Goal: Transaction & Acquisition: Book appointment/travel/reservation

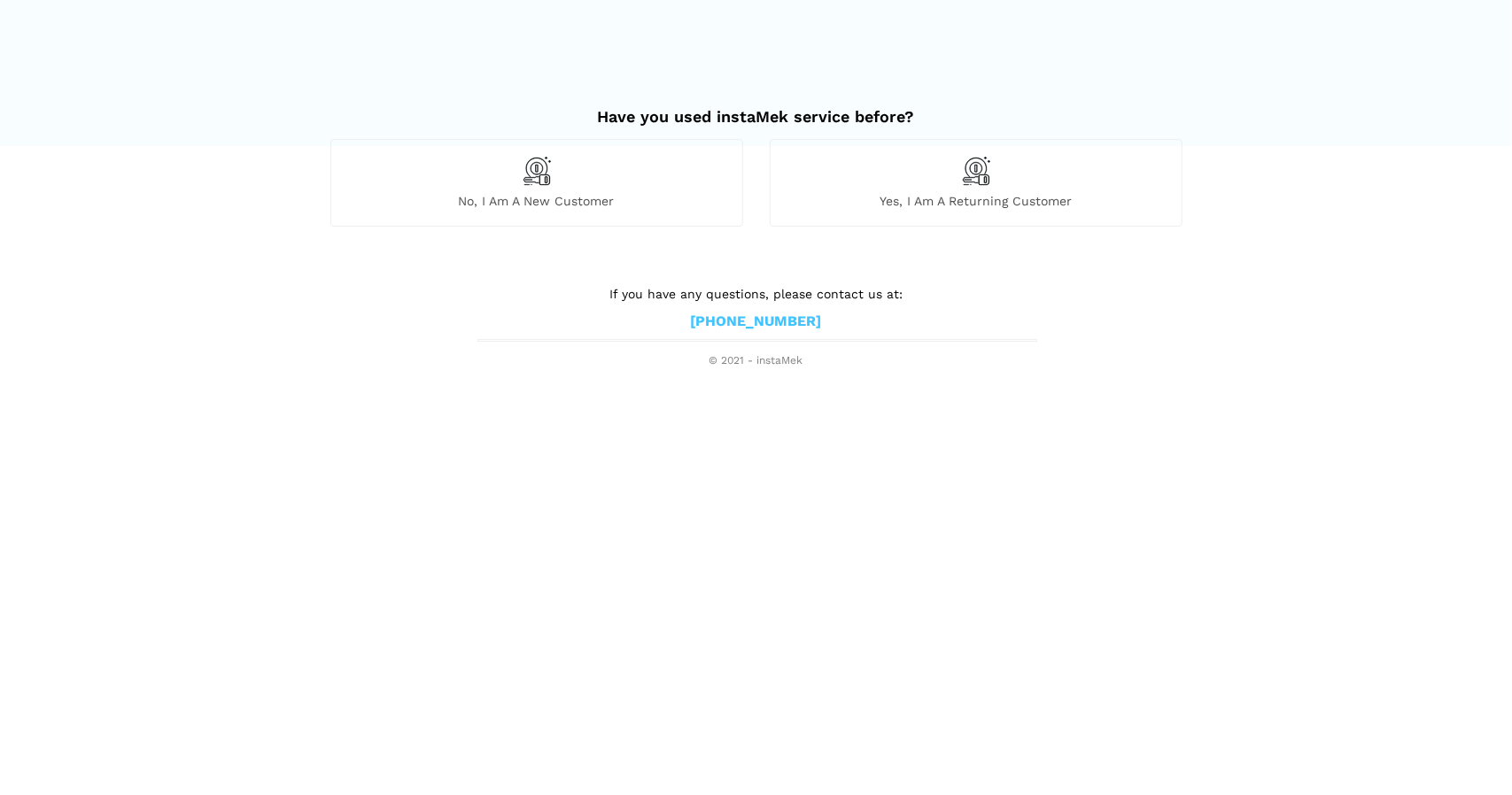
click at [659, 194] on span "No, I am a new customer" at bounding box center [536, 200] width 411 height 16
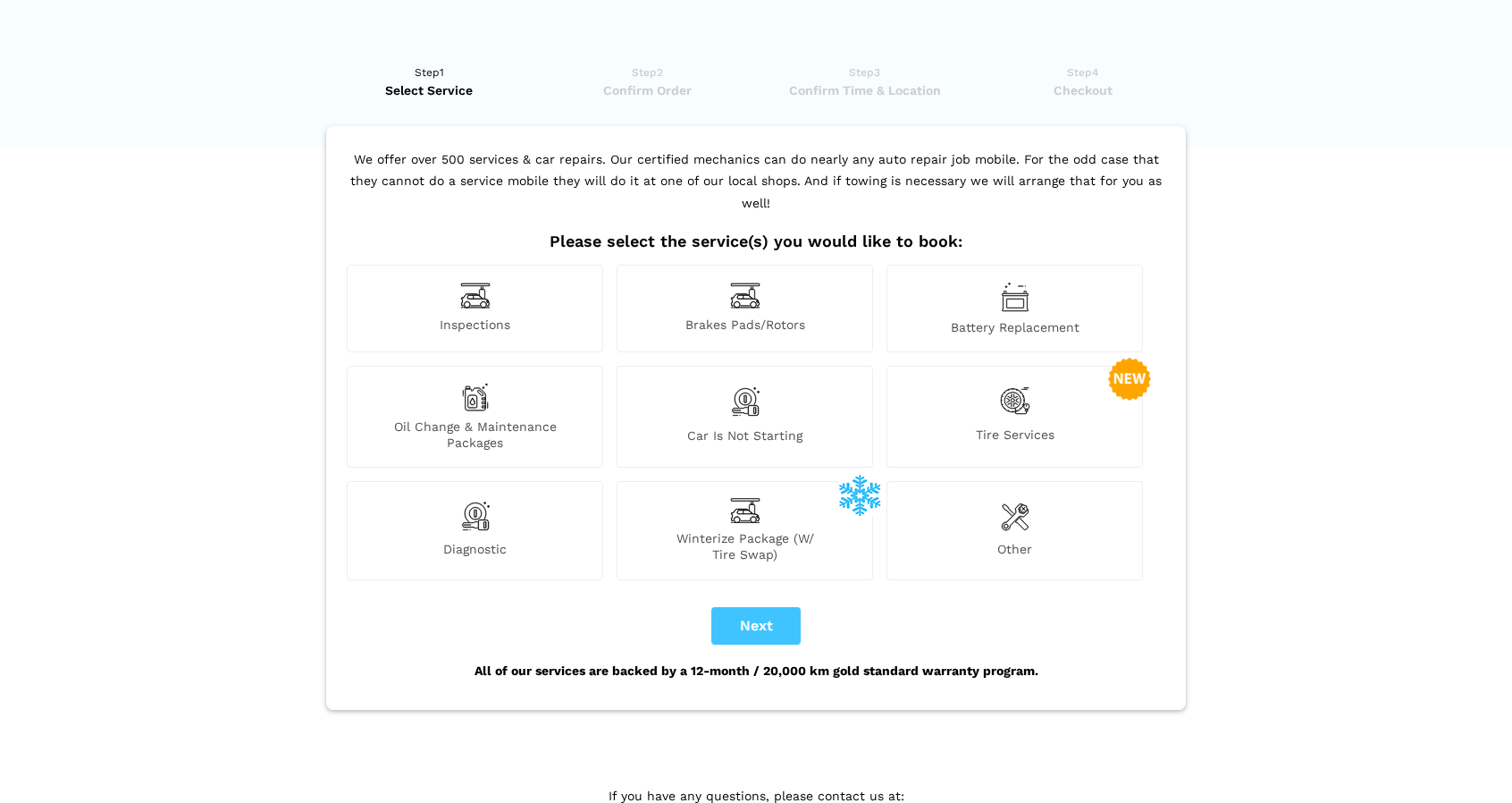
click at [542, 316] on span "Inspections" at bounding box center [475, 326] width 255 height 19
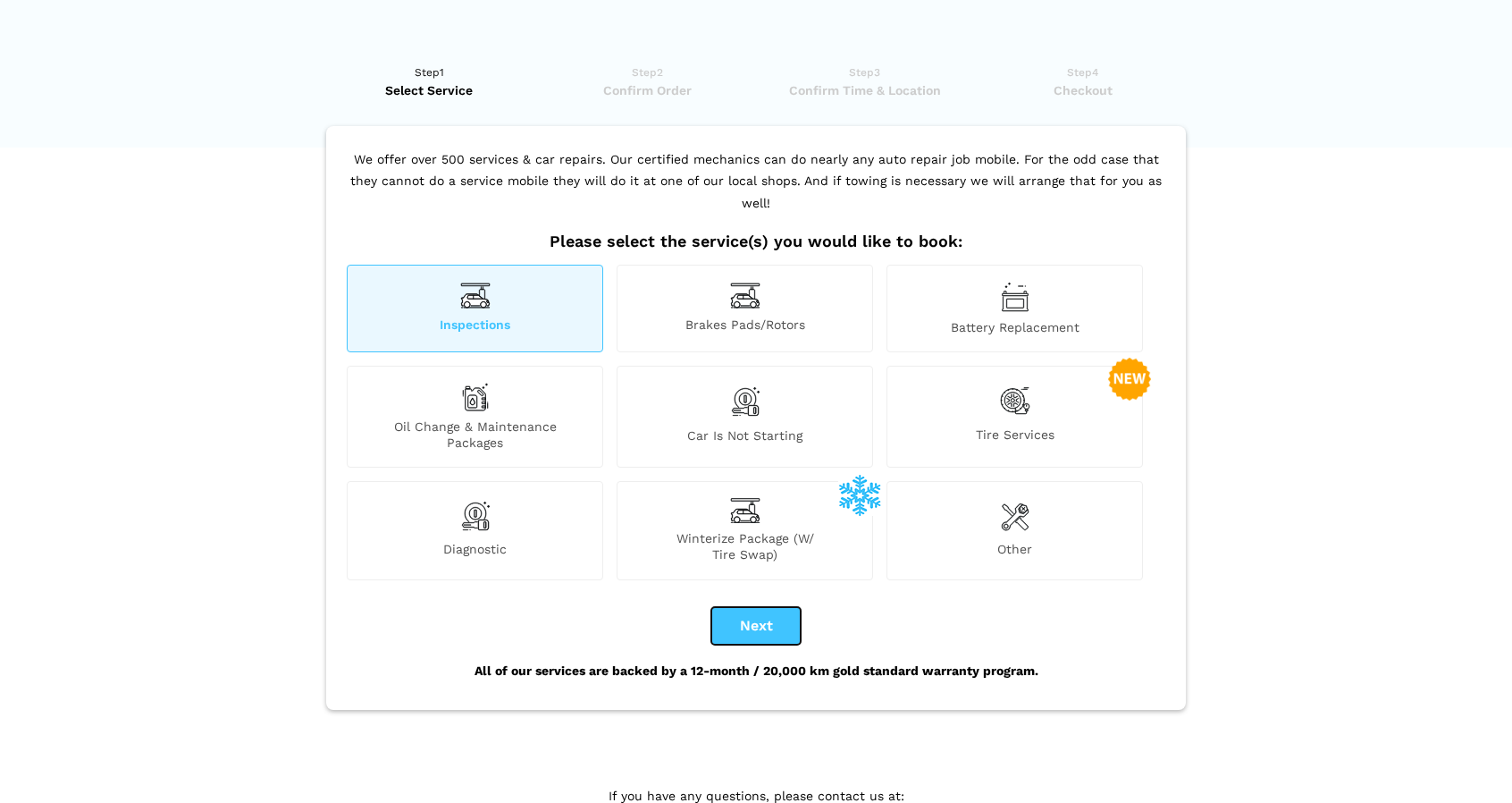
click at [741, 607] on button "Next" at bounding box center [756, 626] width 90 height 38
checkbox input "true"
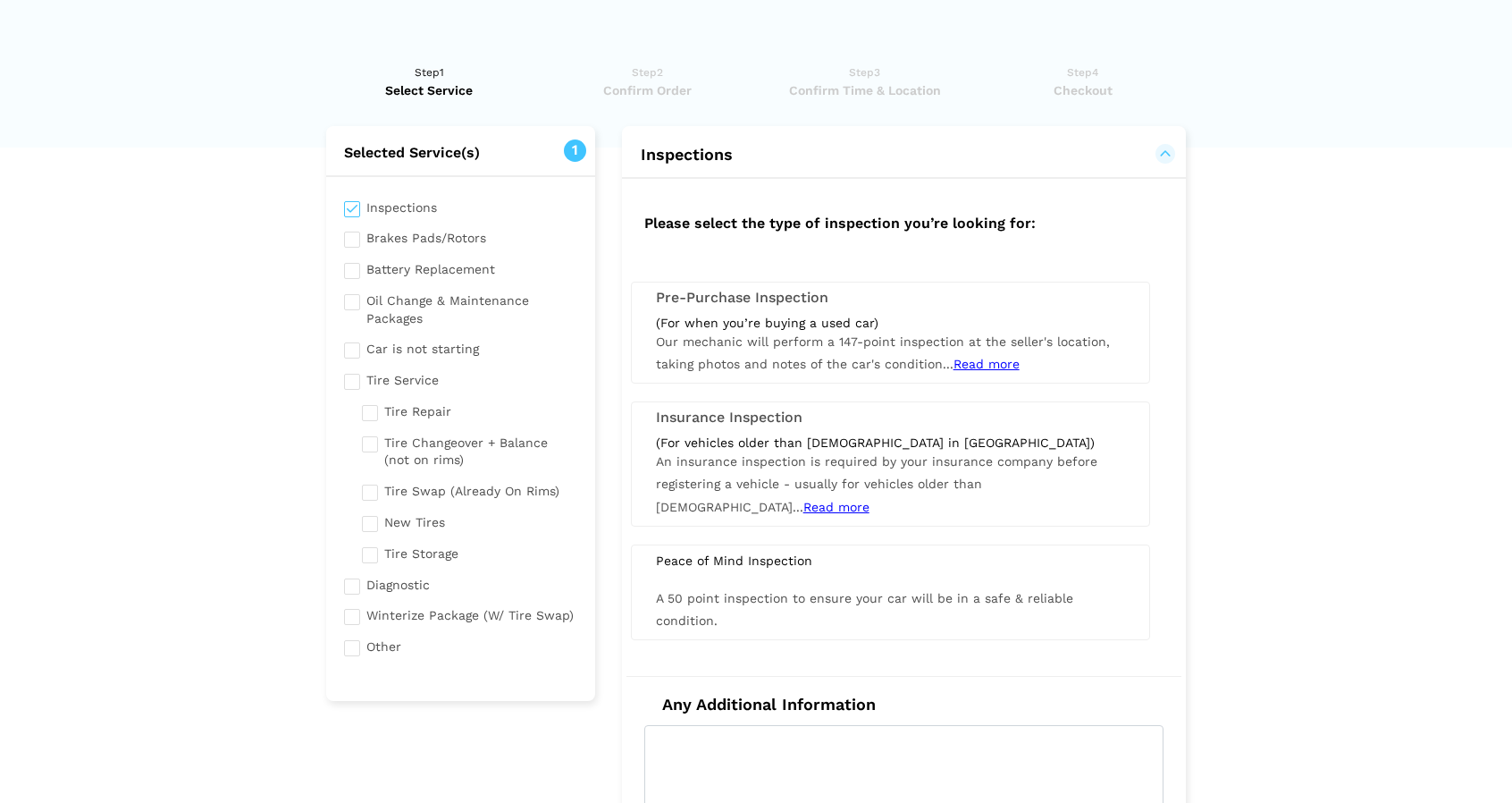
click at [941, 338] on span "Our mechanic will perform a 147-point inspection at the seller's location, taki…" at bounding box center [883, 352] width 454 height 37
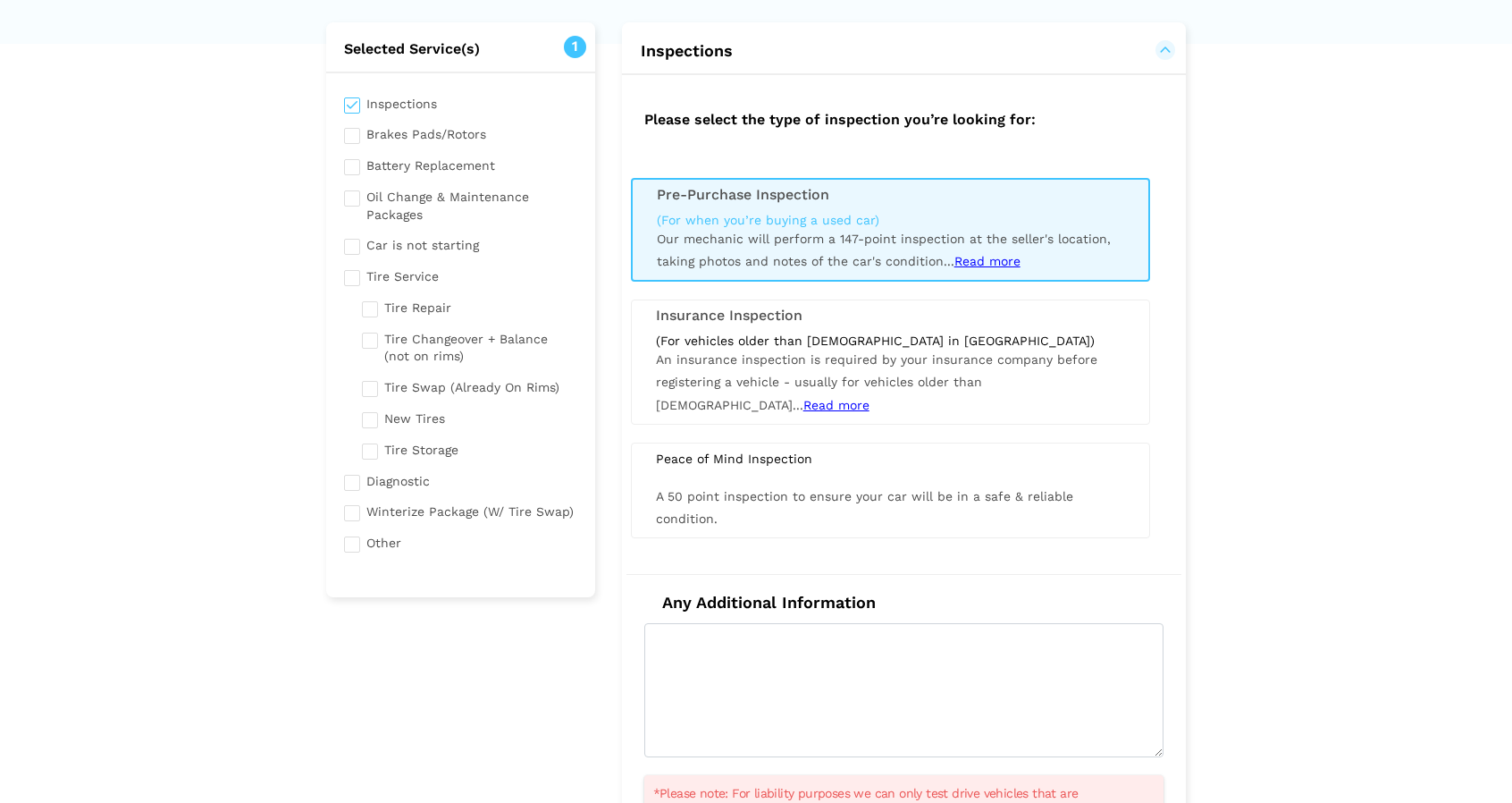
scroll to position [96, 0]
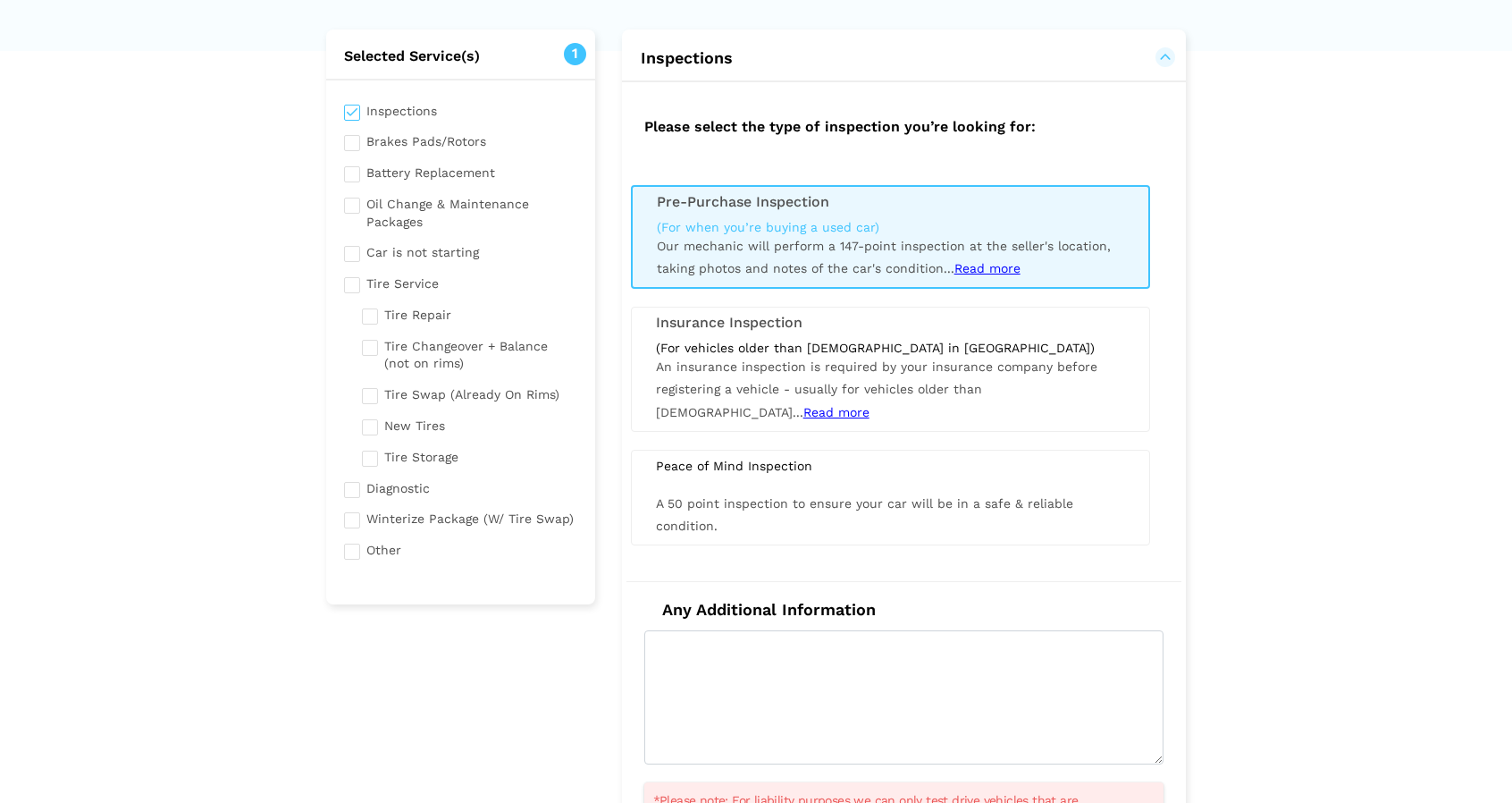
click at [983, 274] on span "Read more" at bounding box center [988, 267] width 66 height 14
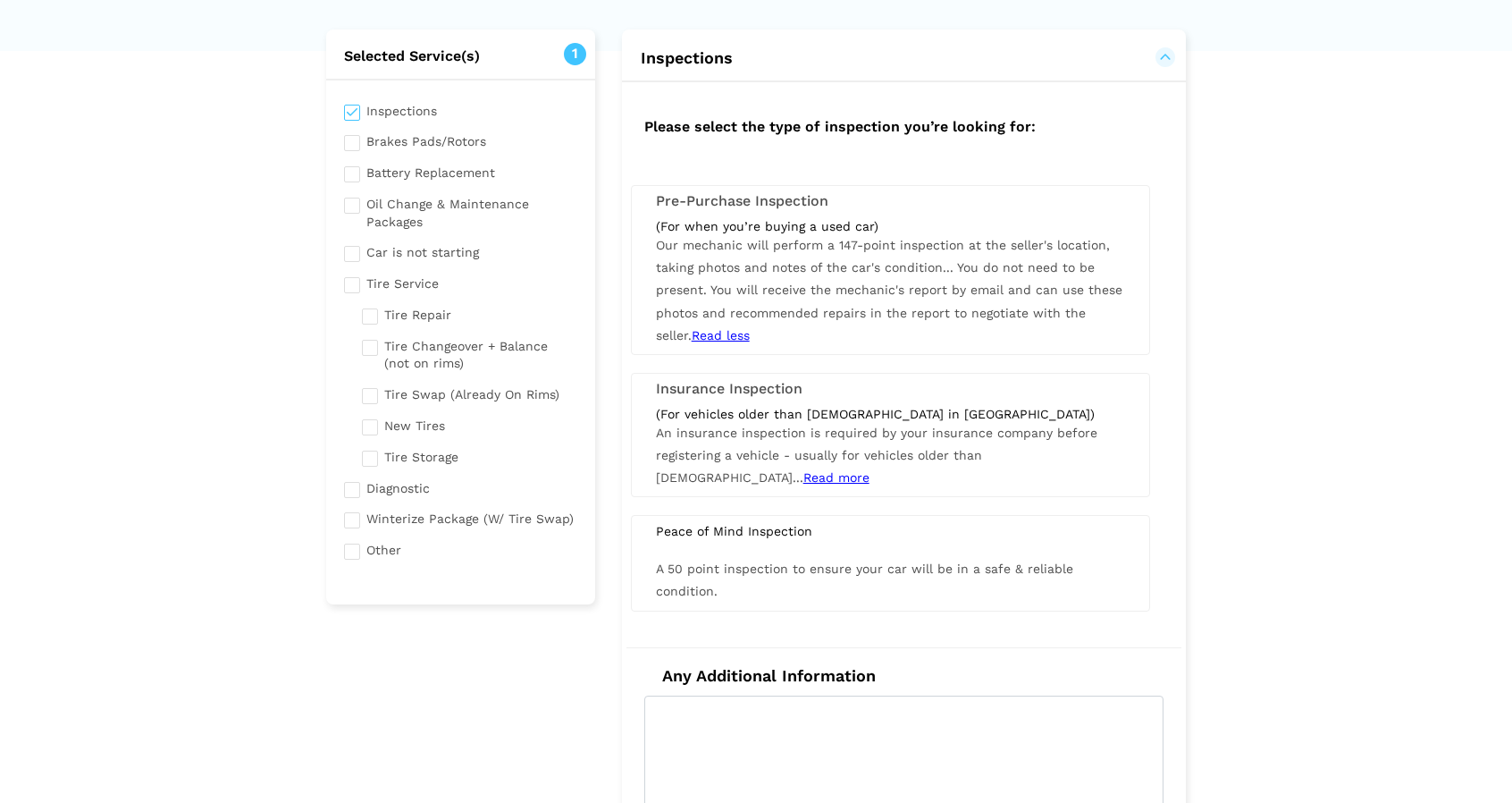
click at [990, 255] on div "(For when you’re buying a used car) Our mechanic will perform a 147-point inspe…" at bounding box center [891, 282] width 496 height 128
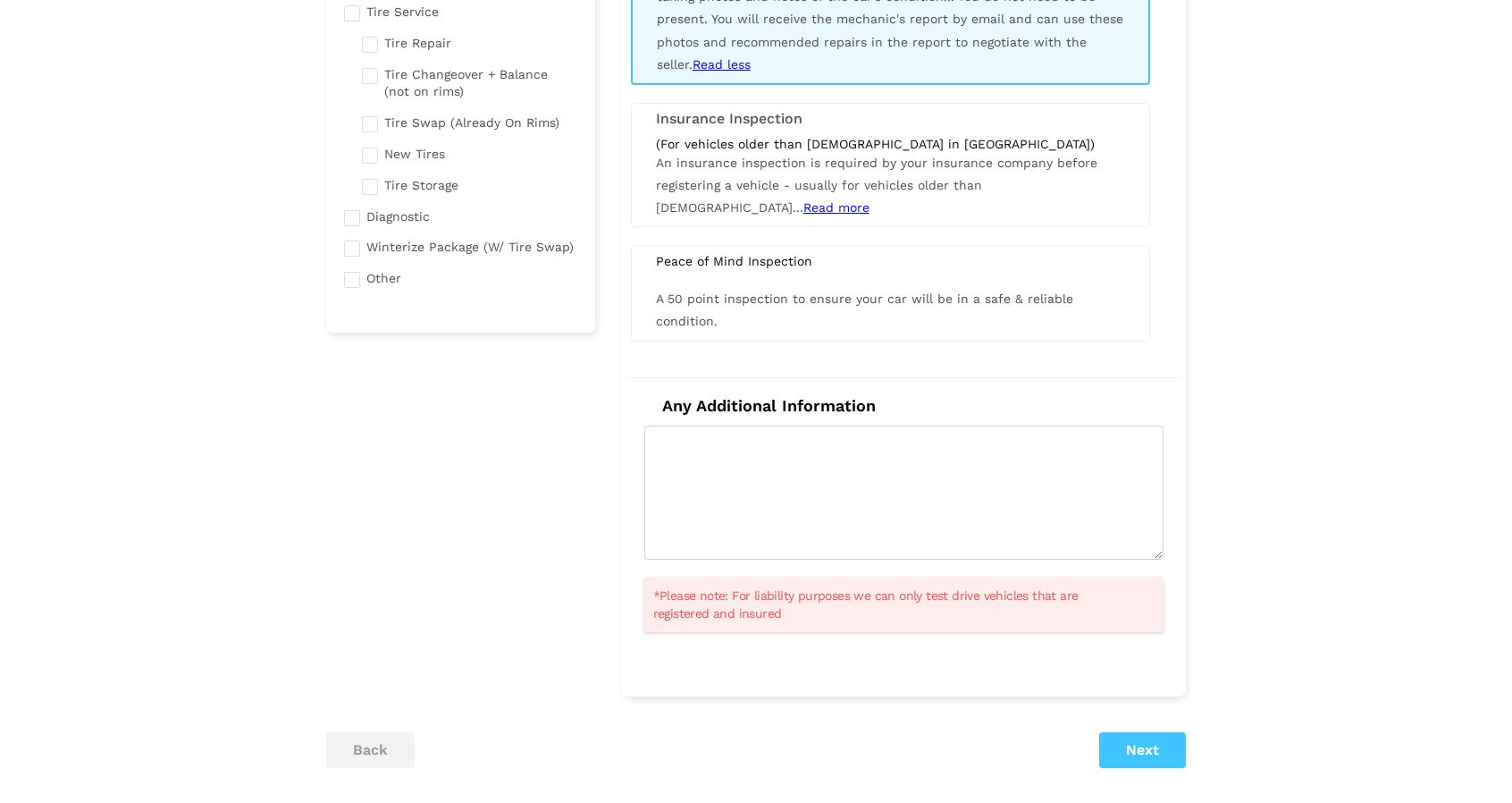
scroll to position [369, 0]
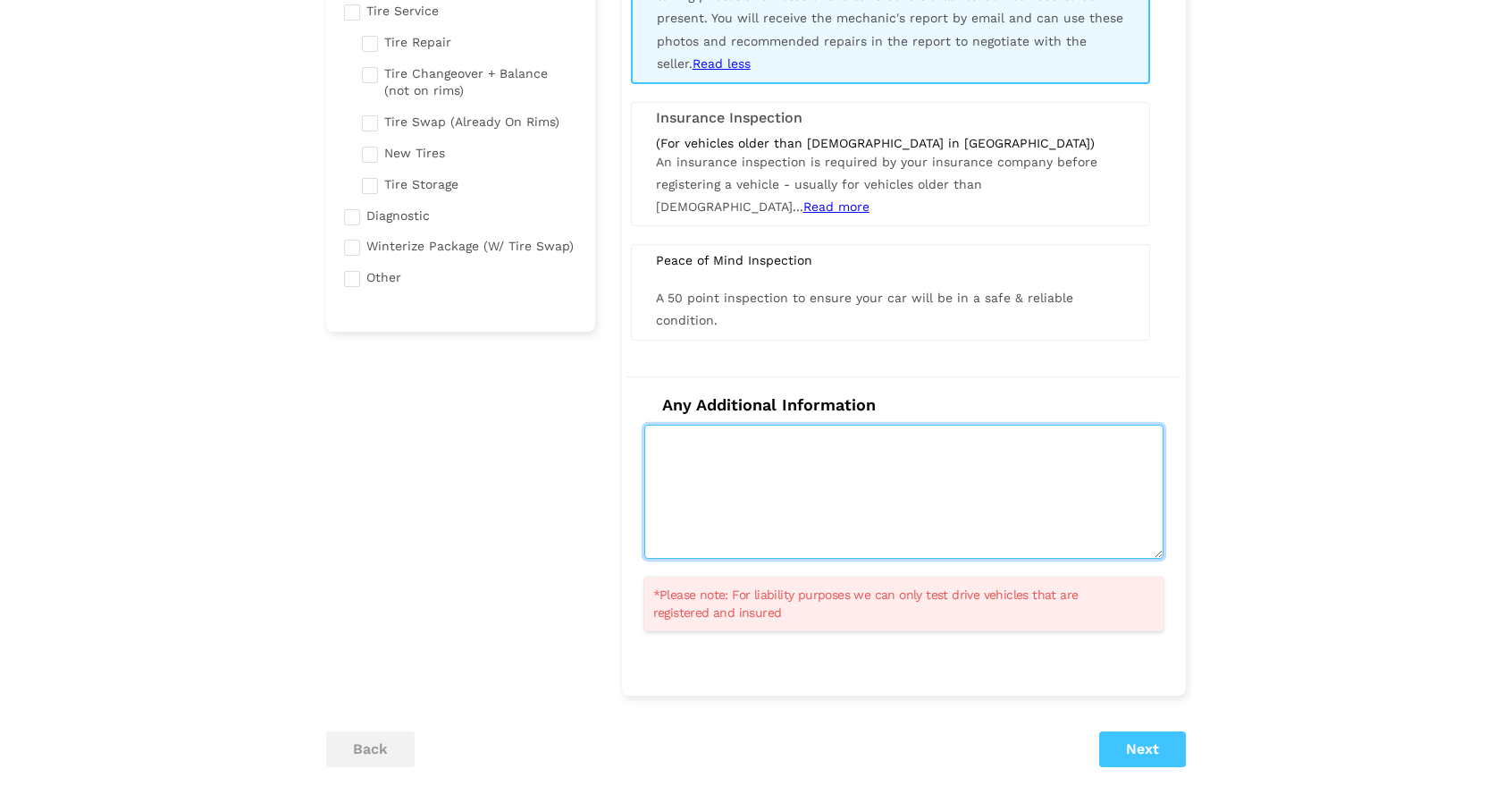
click at [1006, 484] on textarea at bounding box center [904, 492] width 519 height 134
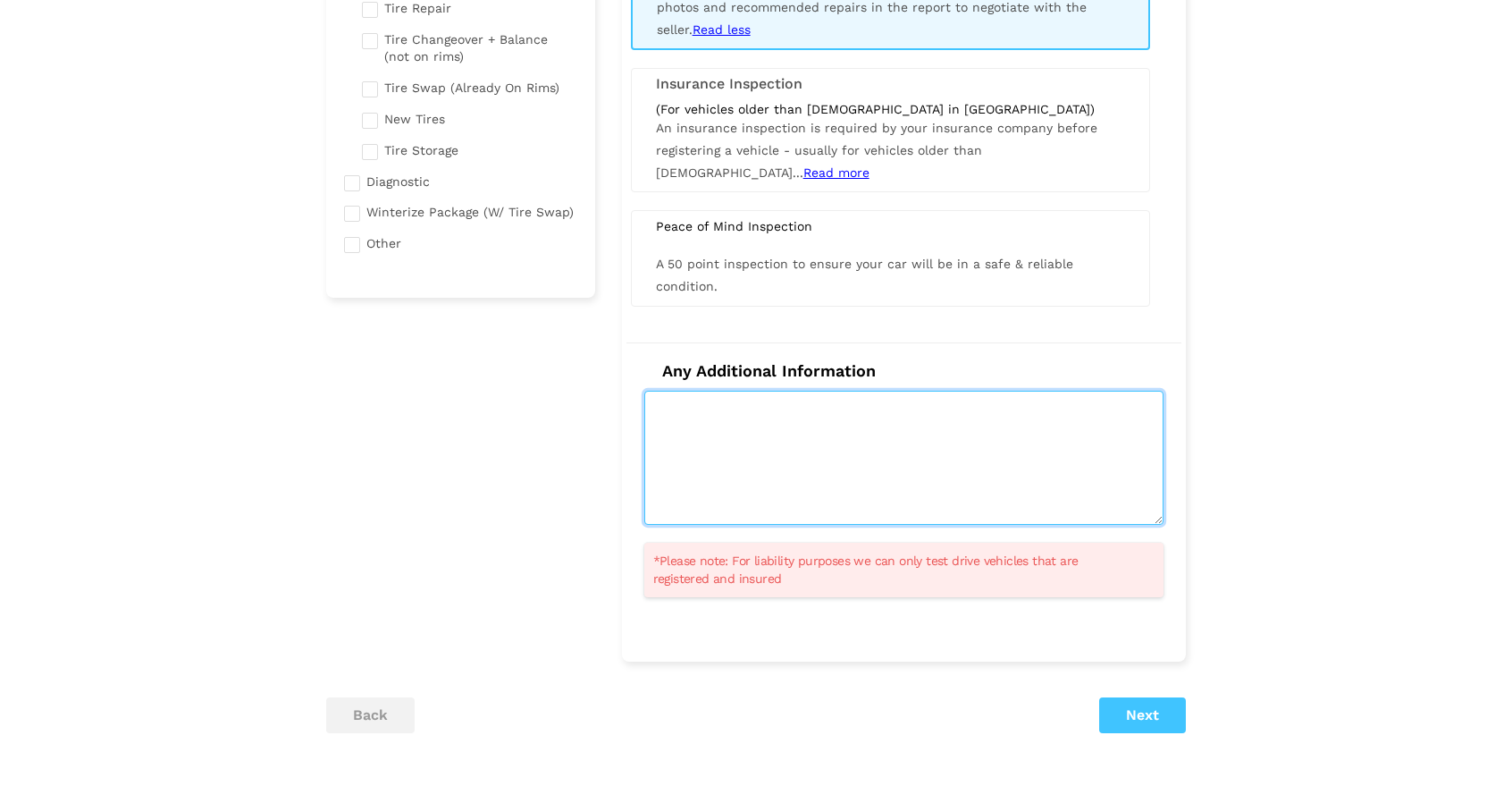
scroll to position [404, 0]
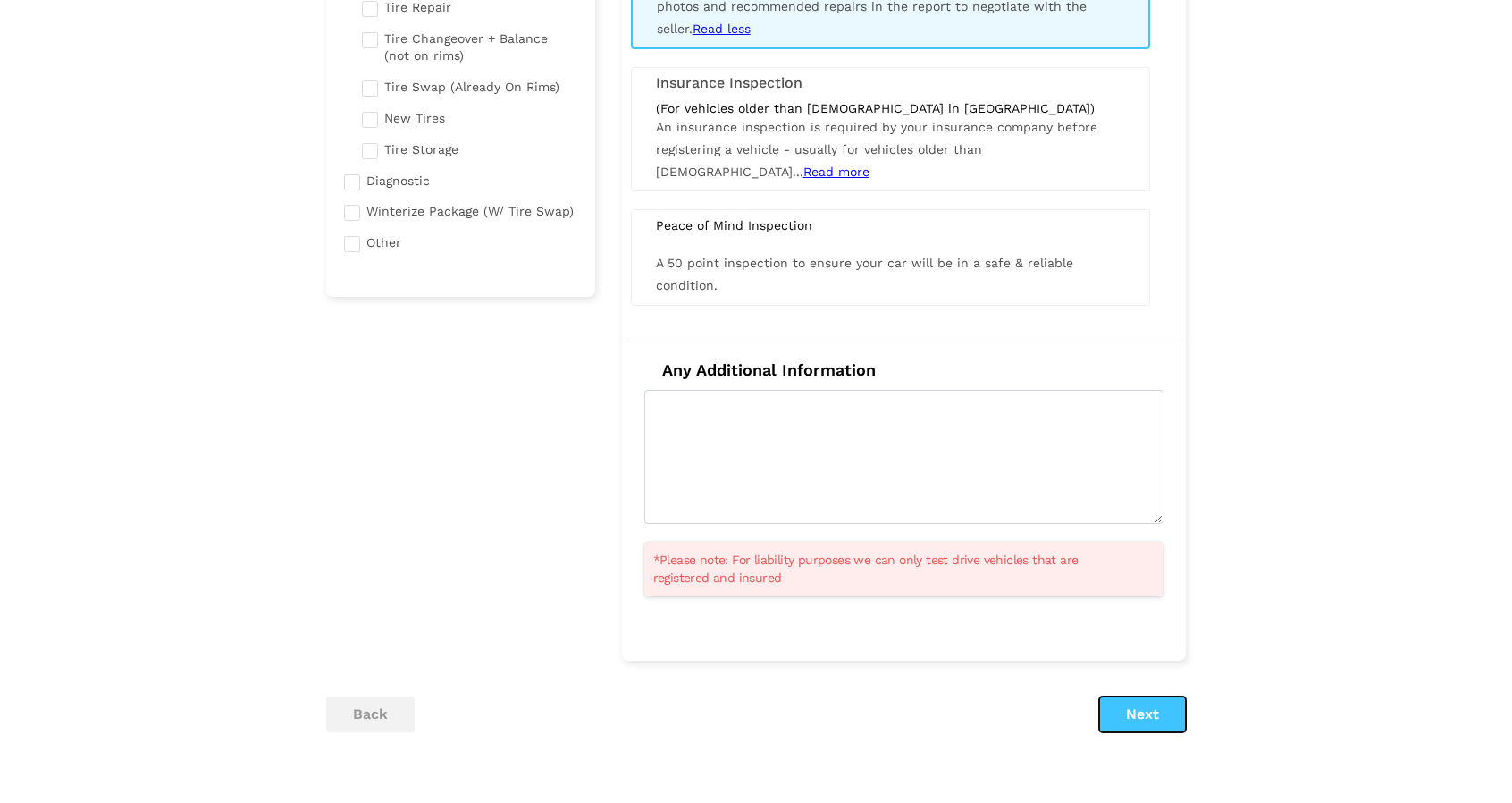
click at [1159, 720] on button "Next" at bounding box center [1143, 714] width 87 height 36
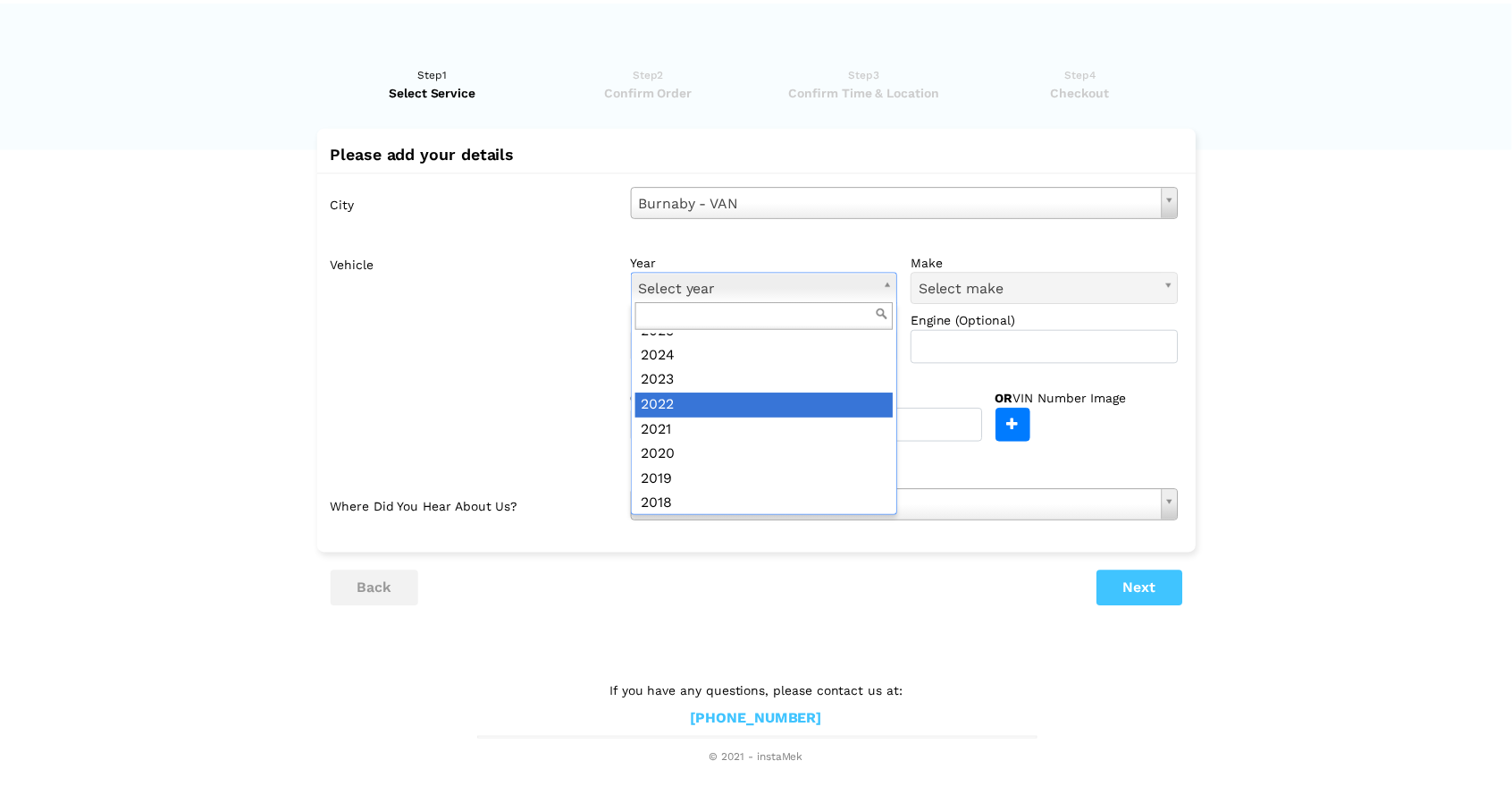
scroll to position [68, 0]
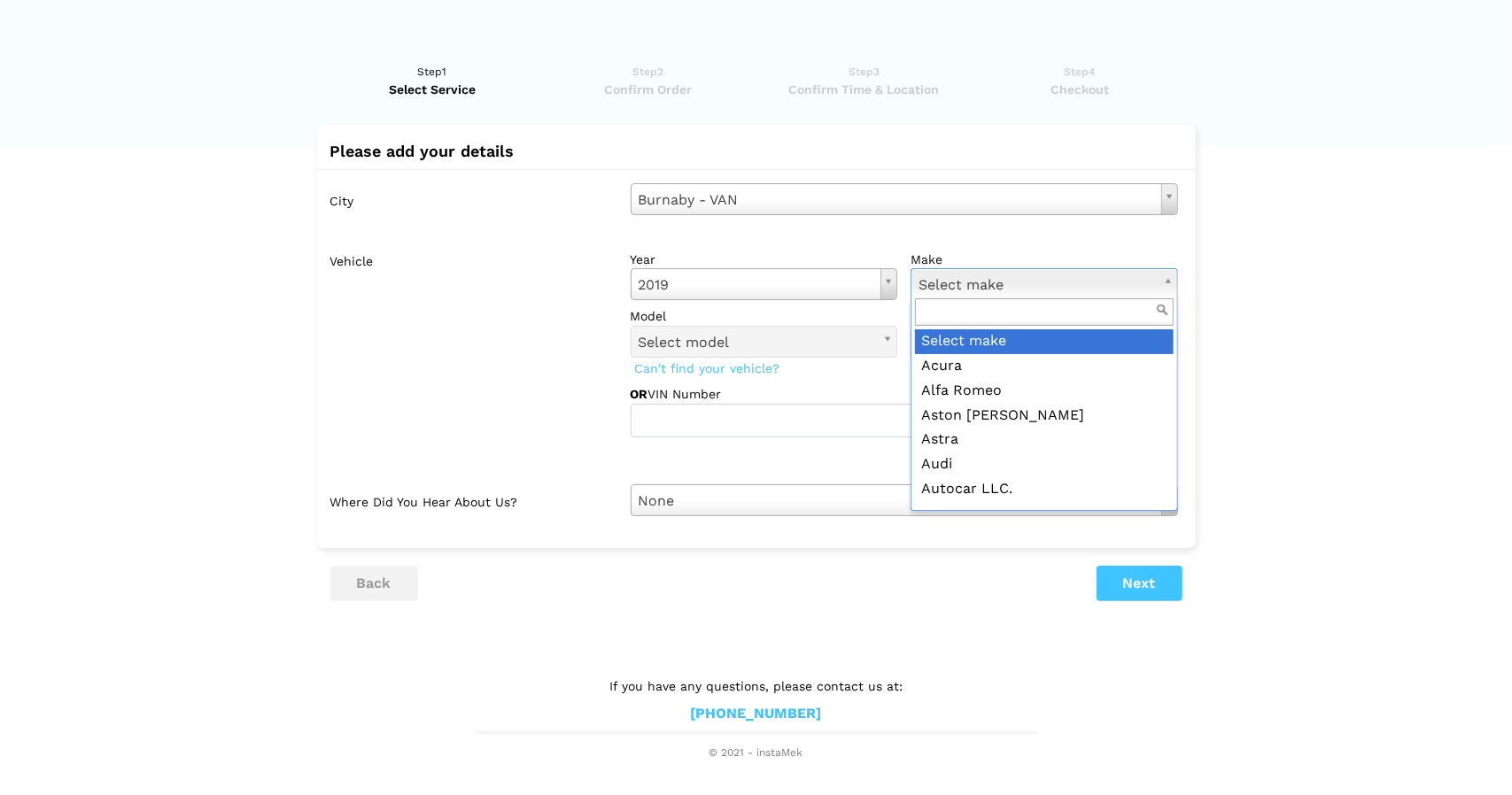
click at [1022, 308] on input "text" at bounding box center [1044, 311] width 258 height 27
type input "j"
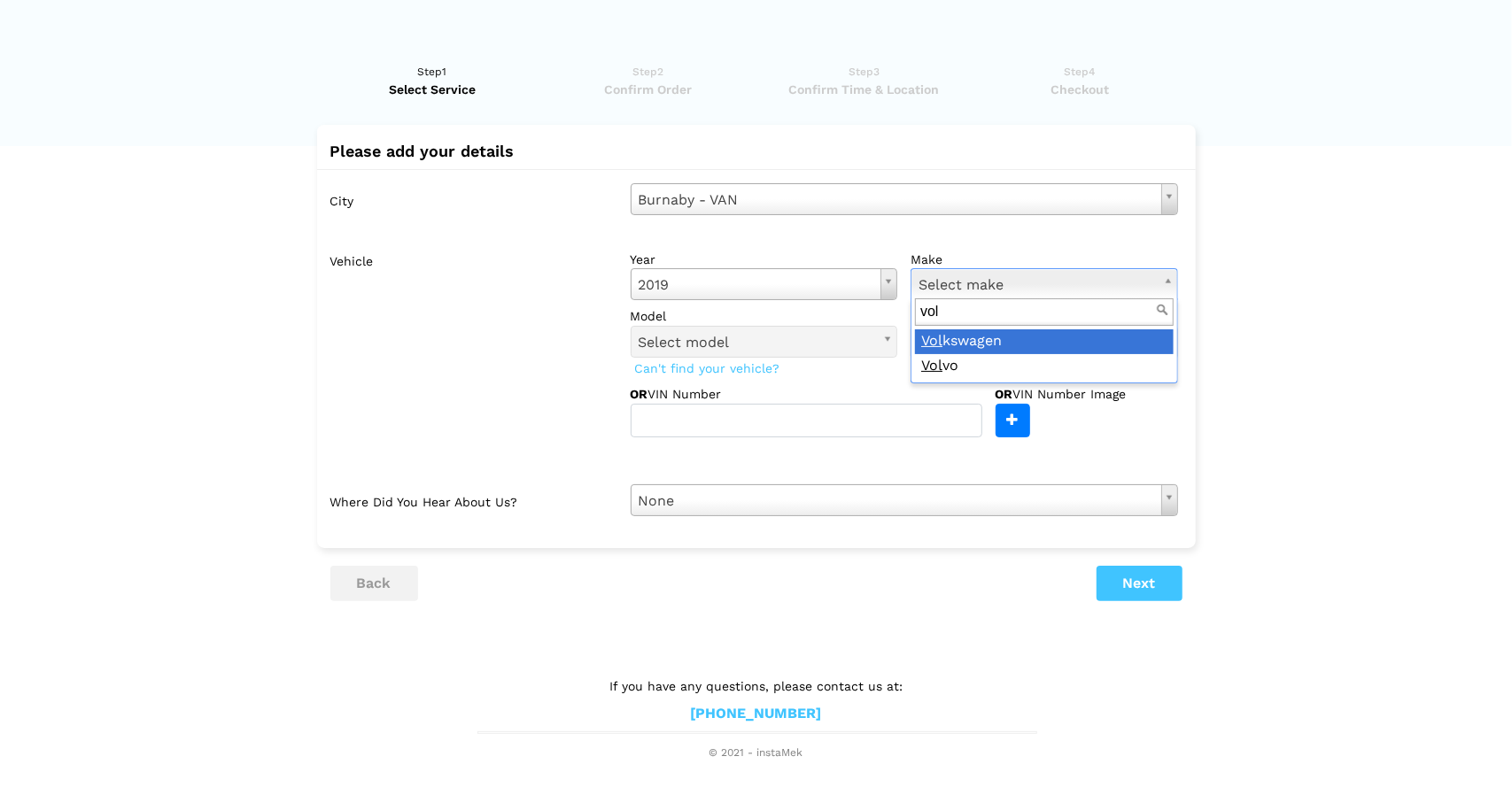
type input "vol"
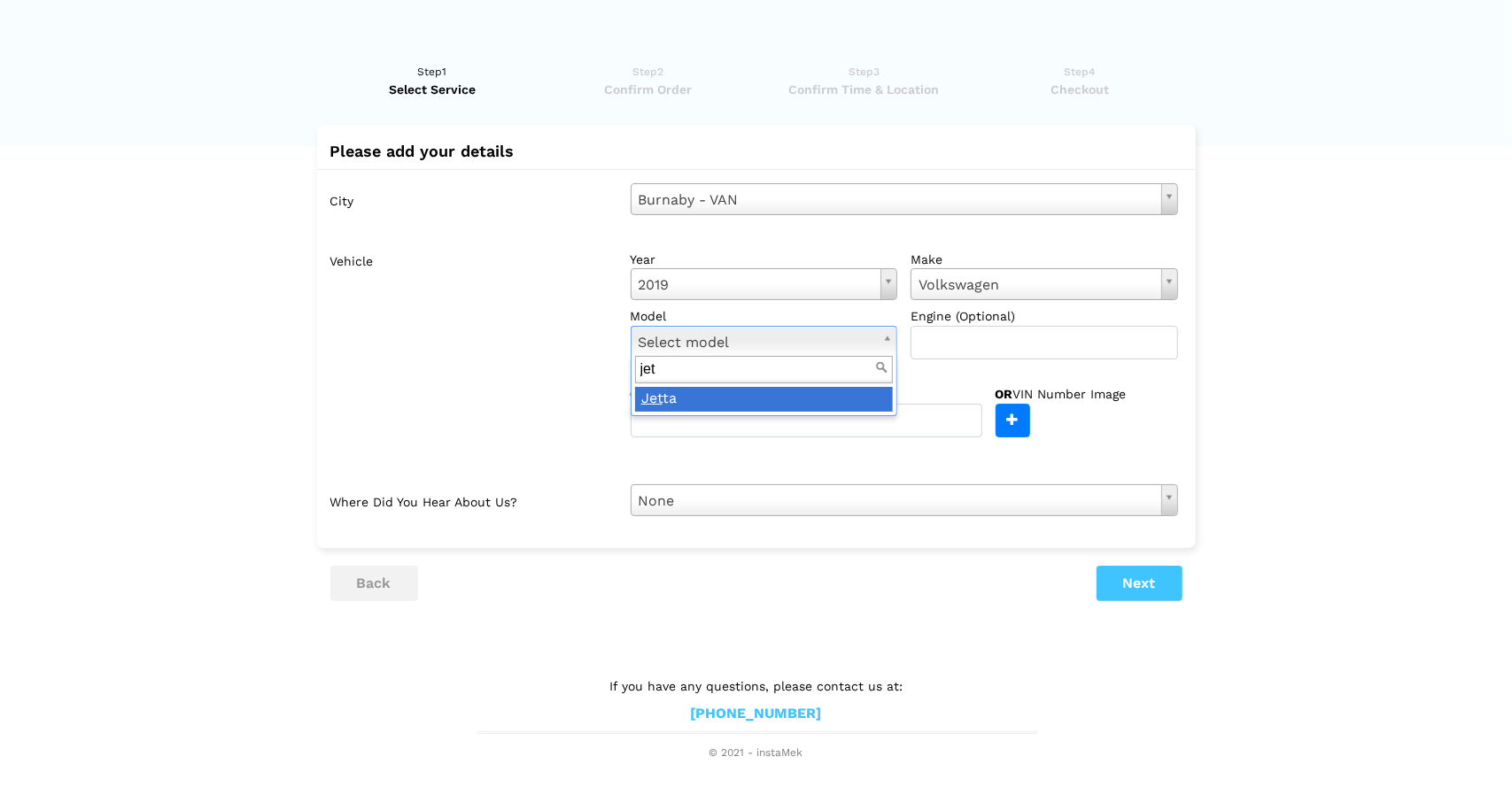
type input "jet"
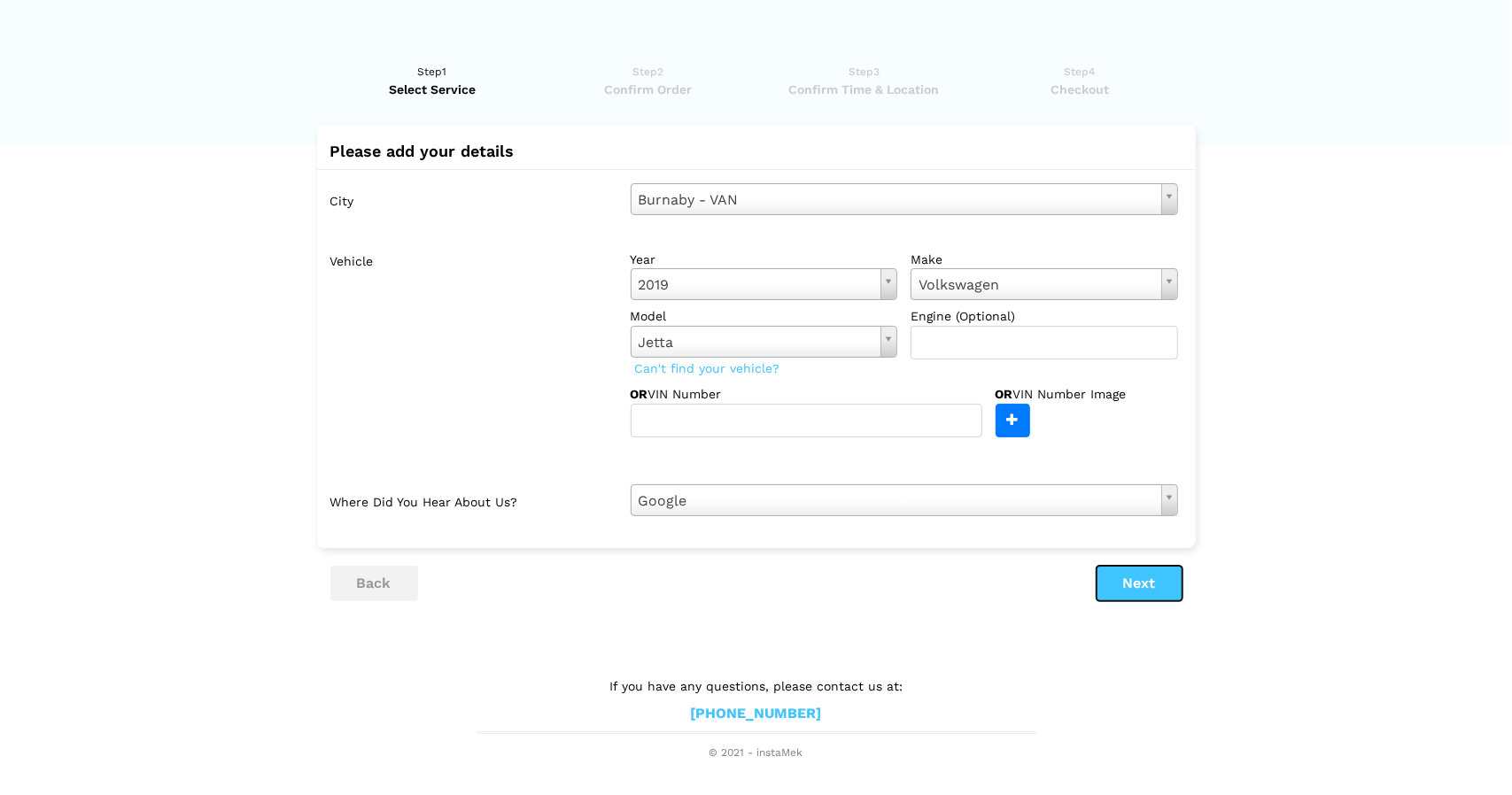
click at [1153, 580] on button "Next" at bounding box center [1140, 584] width 86 height 36
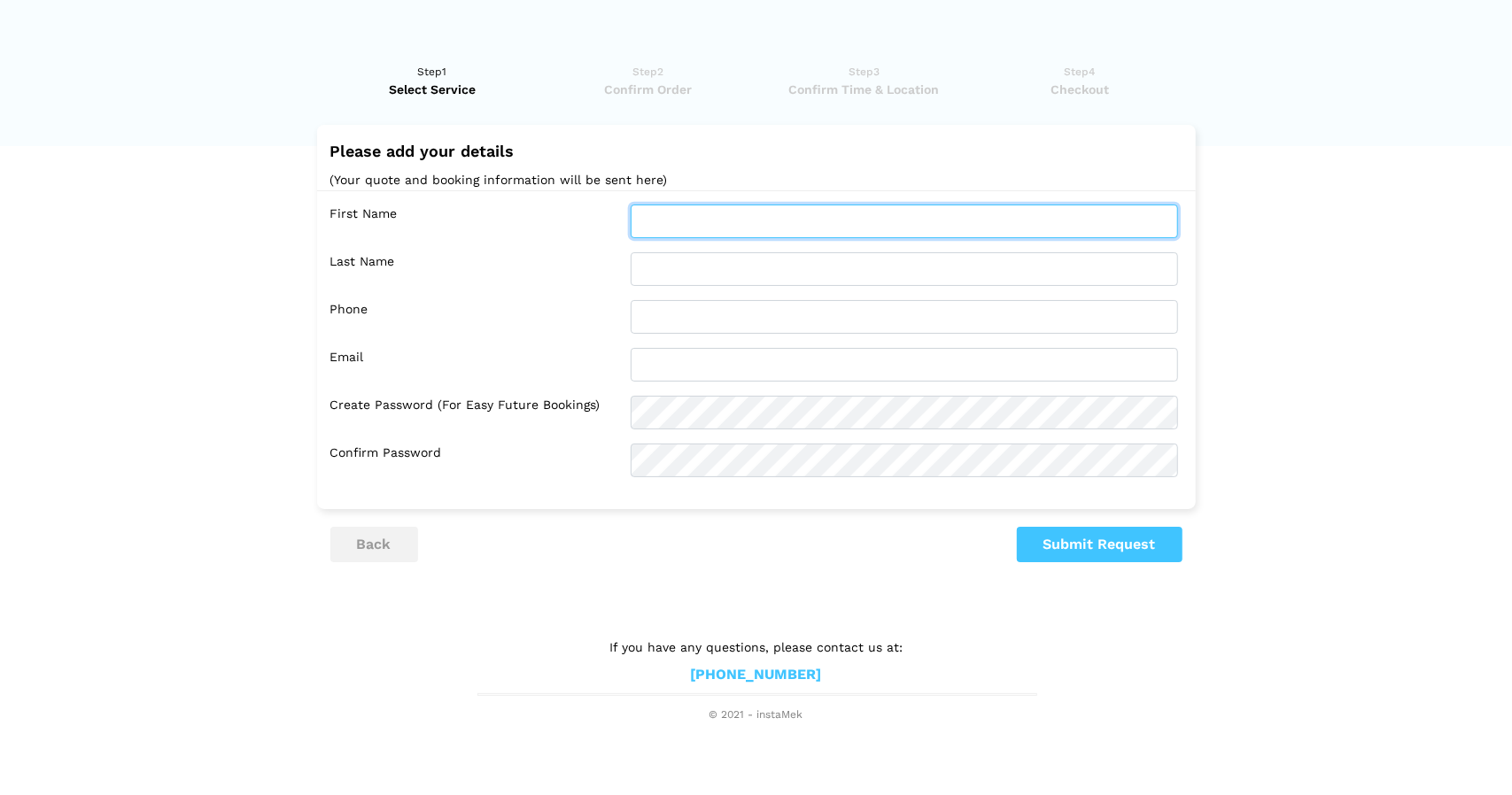
click at [682, 220] on input "text" at bounding box center [904, 222] width 547 height 34
type input "[PERSON_NAME]"
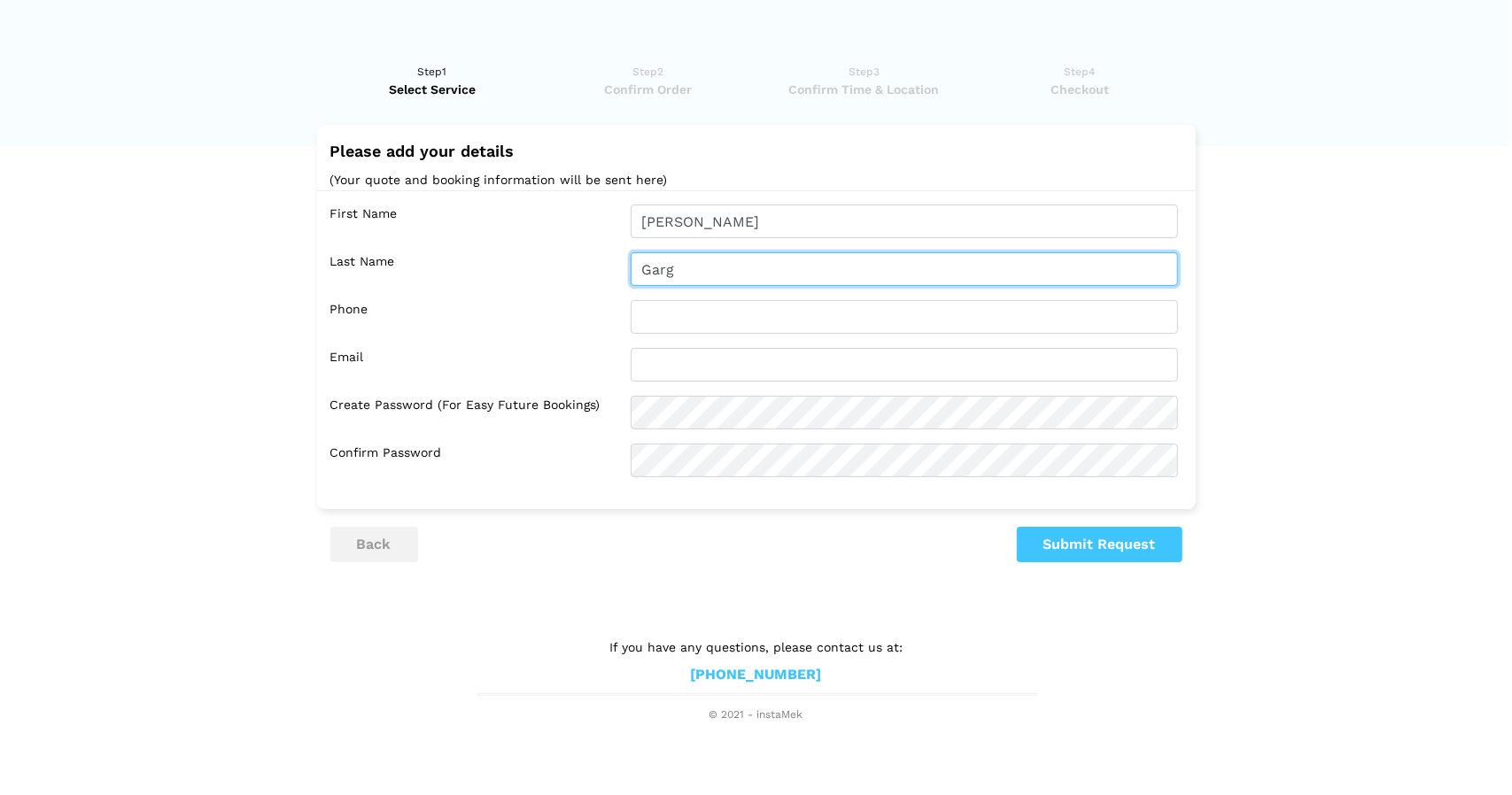
type input "Garg"
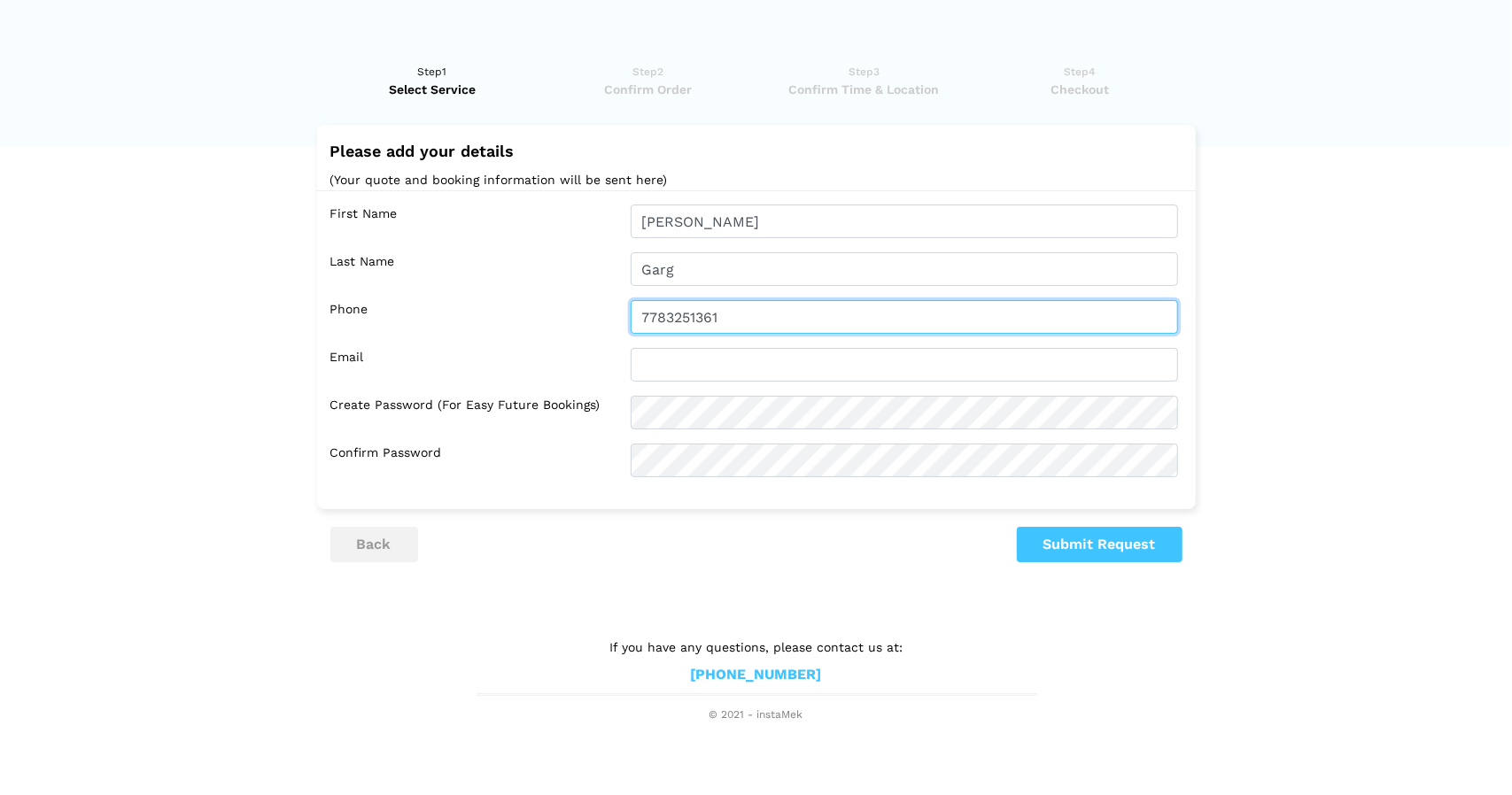
type input "7783251361"
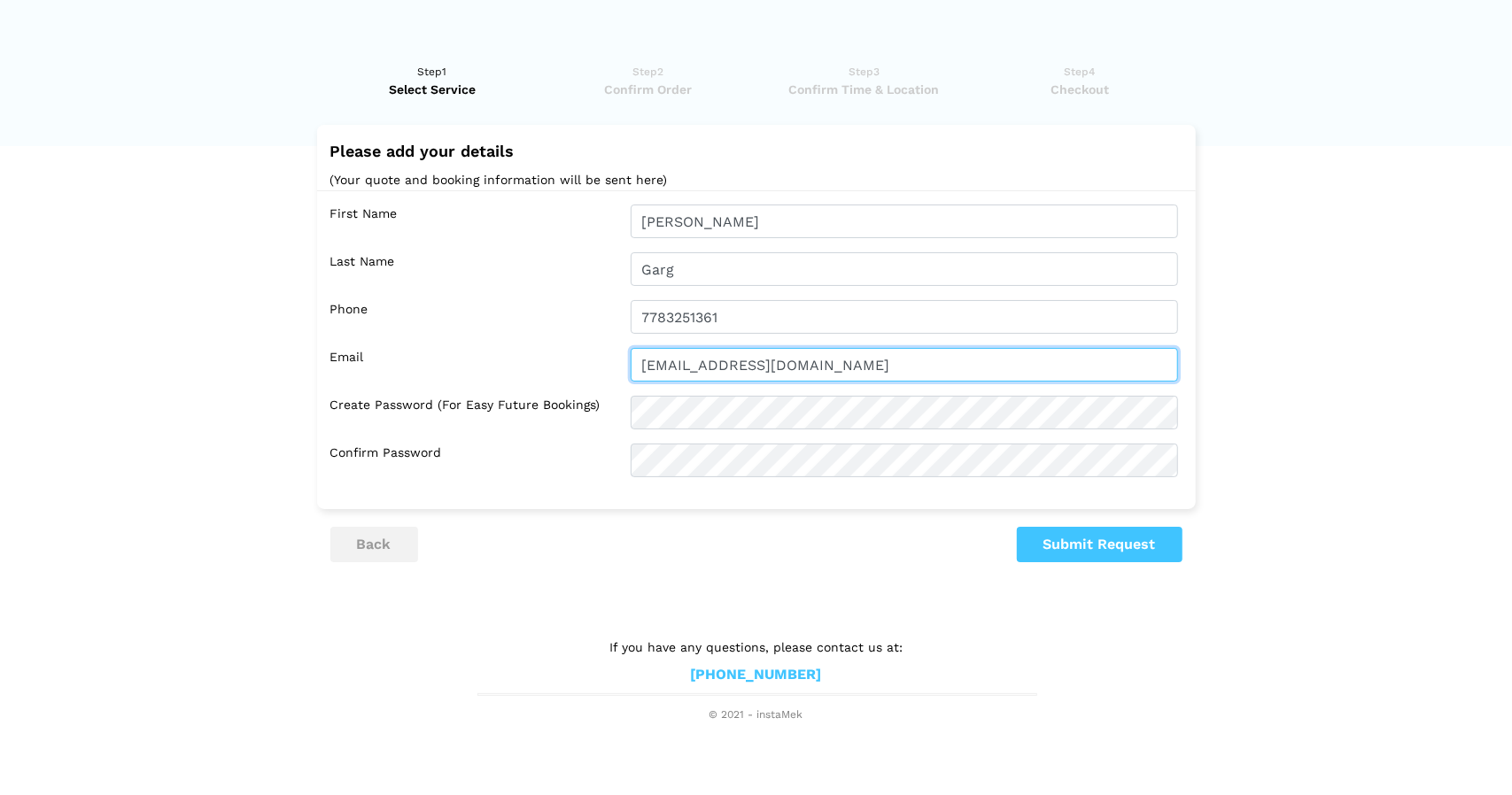
type input "[EMAIL_ADDRESS][DOMAIN_NAME]"
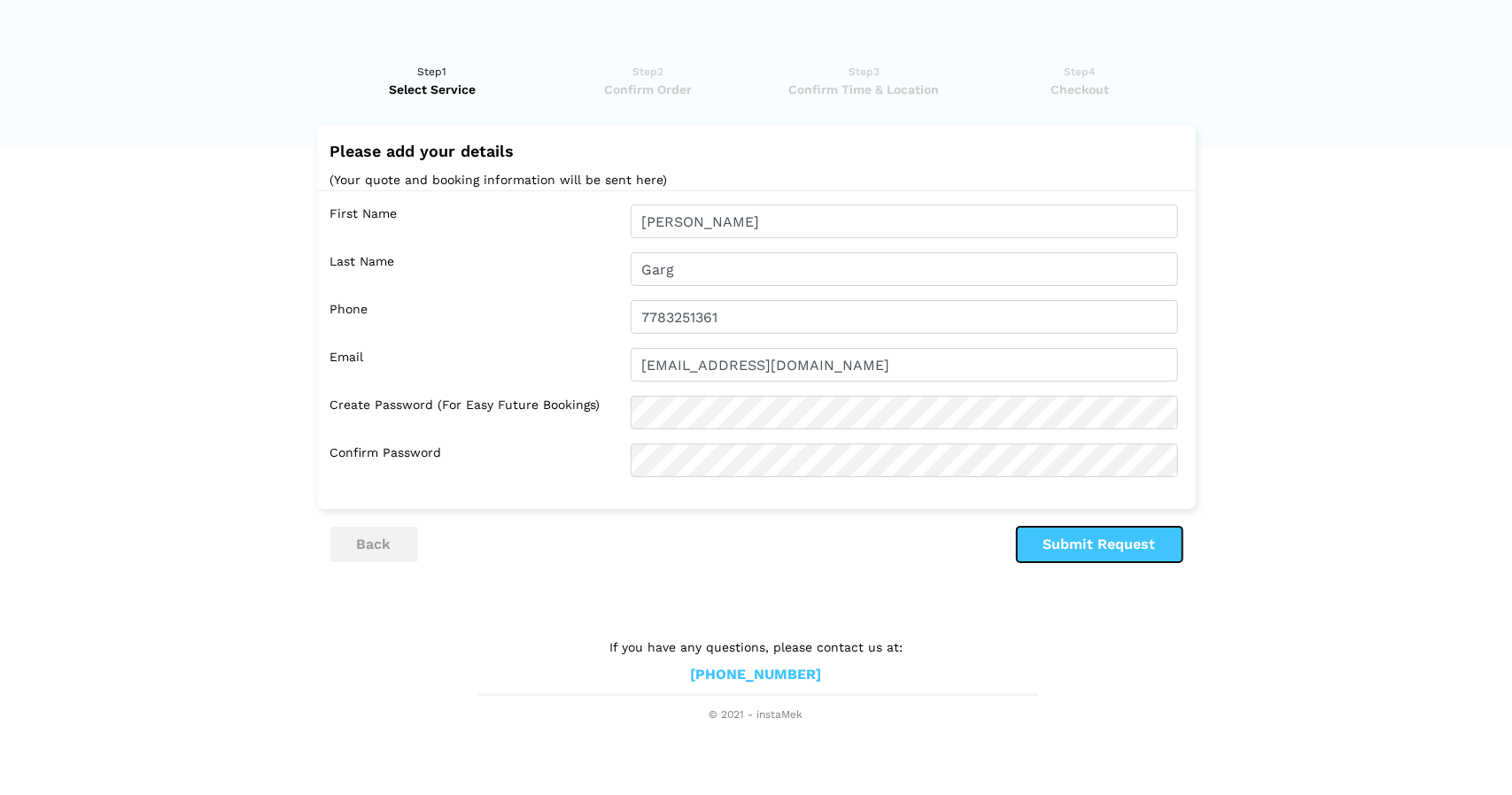
click at [1048, 548] on button "Submit Request" at bounding box center [1099, 544] width 166 height 36
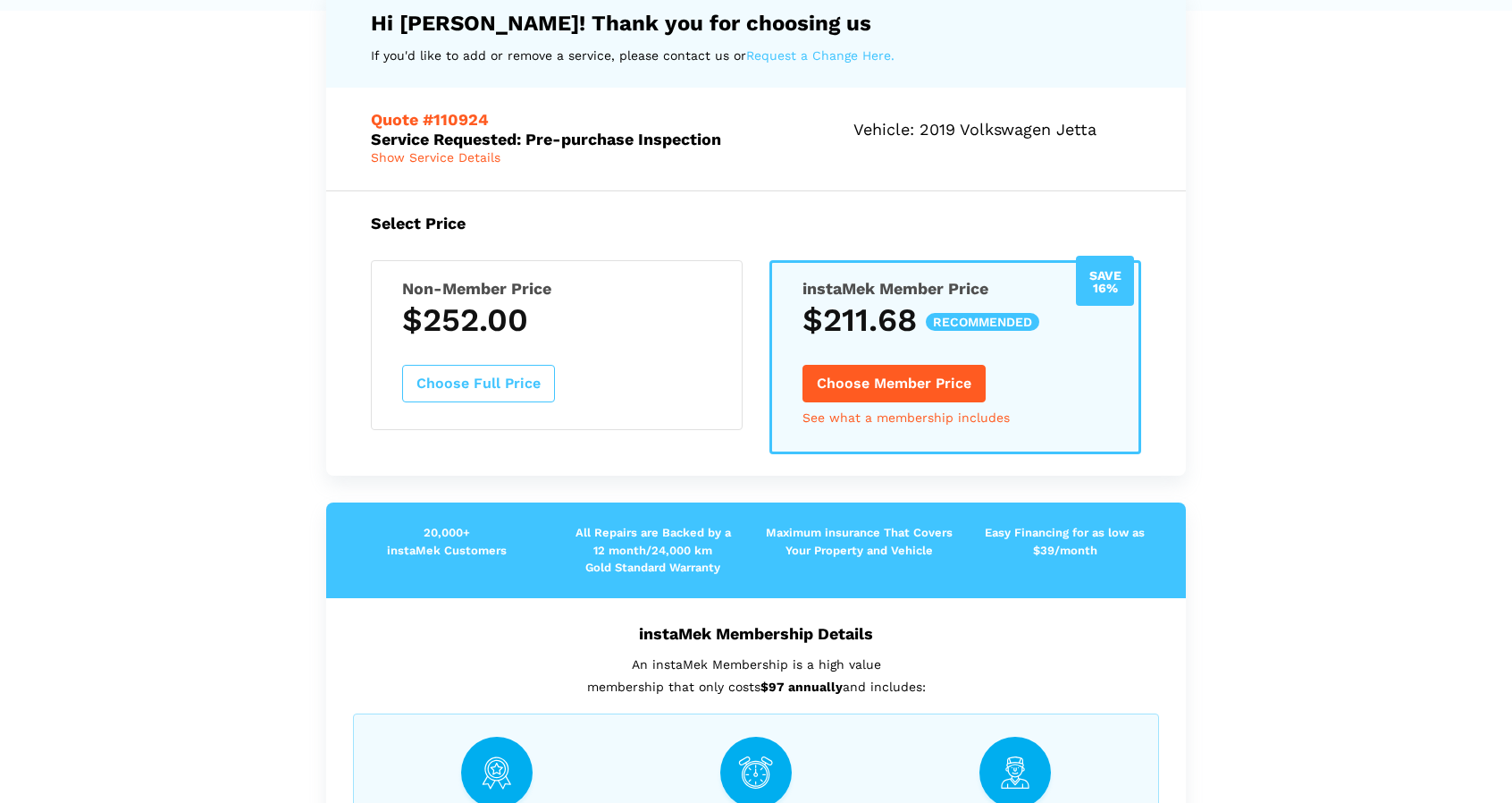
scroll to position [207, 0]
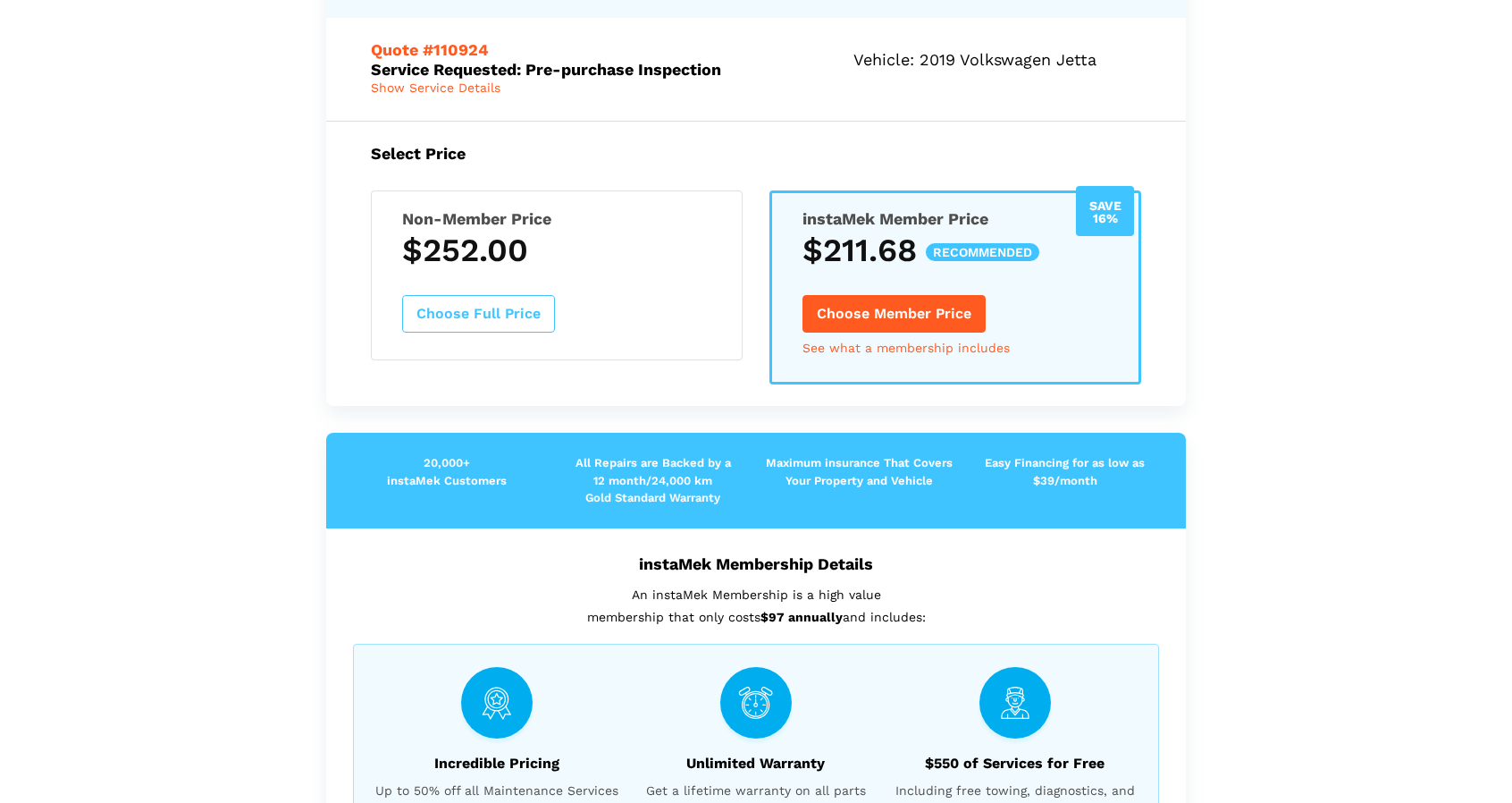
click at [526, 312] on button "Choose Full Price" at bounding box center [479, 314] width 153 height 38
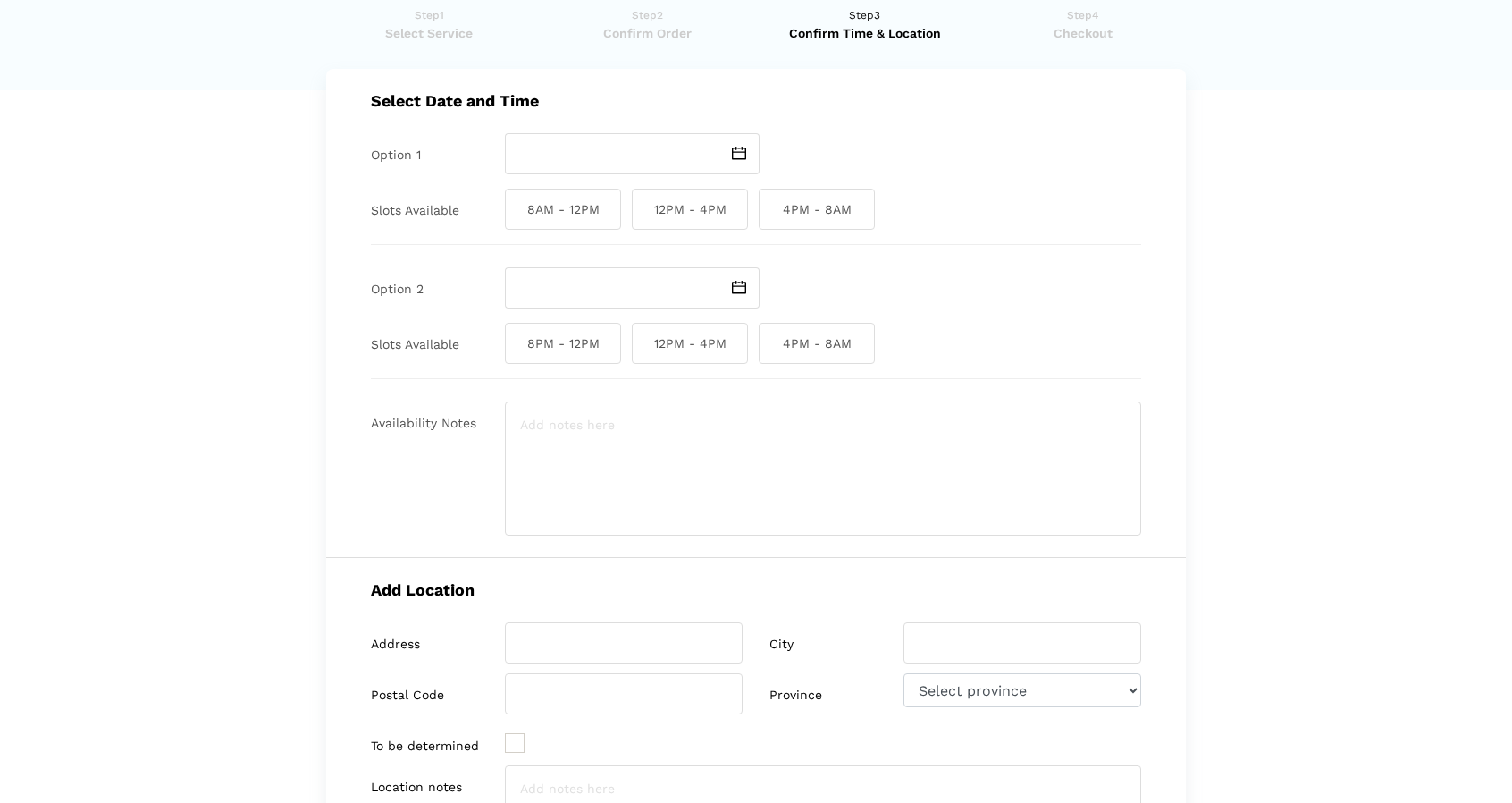
scroll to position [55, 0]
click at [731, 141] on span at bounding box center [739, 157] width 42 height 42
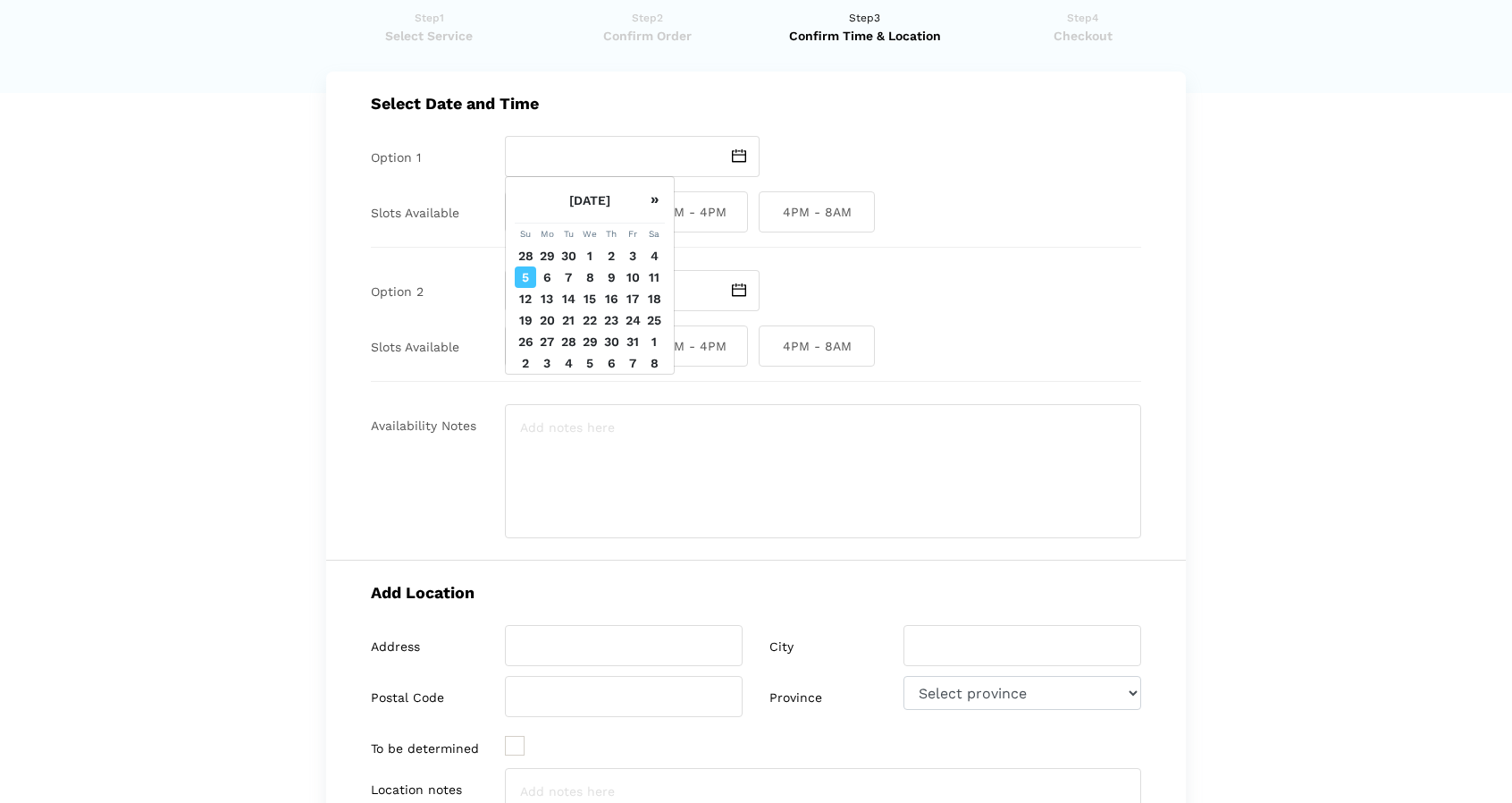
click at [738, 157] on img at bounding box center [739, 156] width 14 height 13
click at [544, 280] on td "6" at bounding box center [547, 277] width 22 height 22
type input "[DATE]"
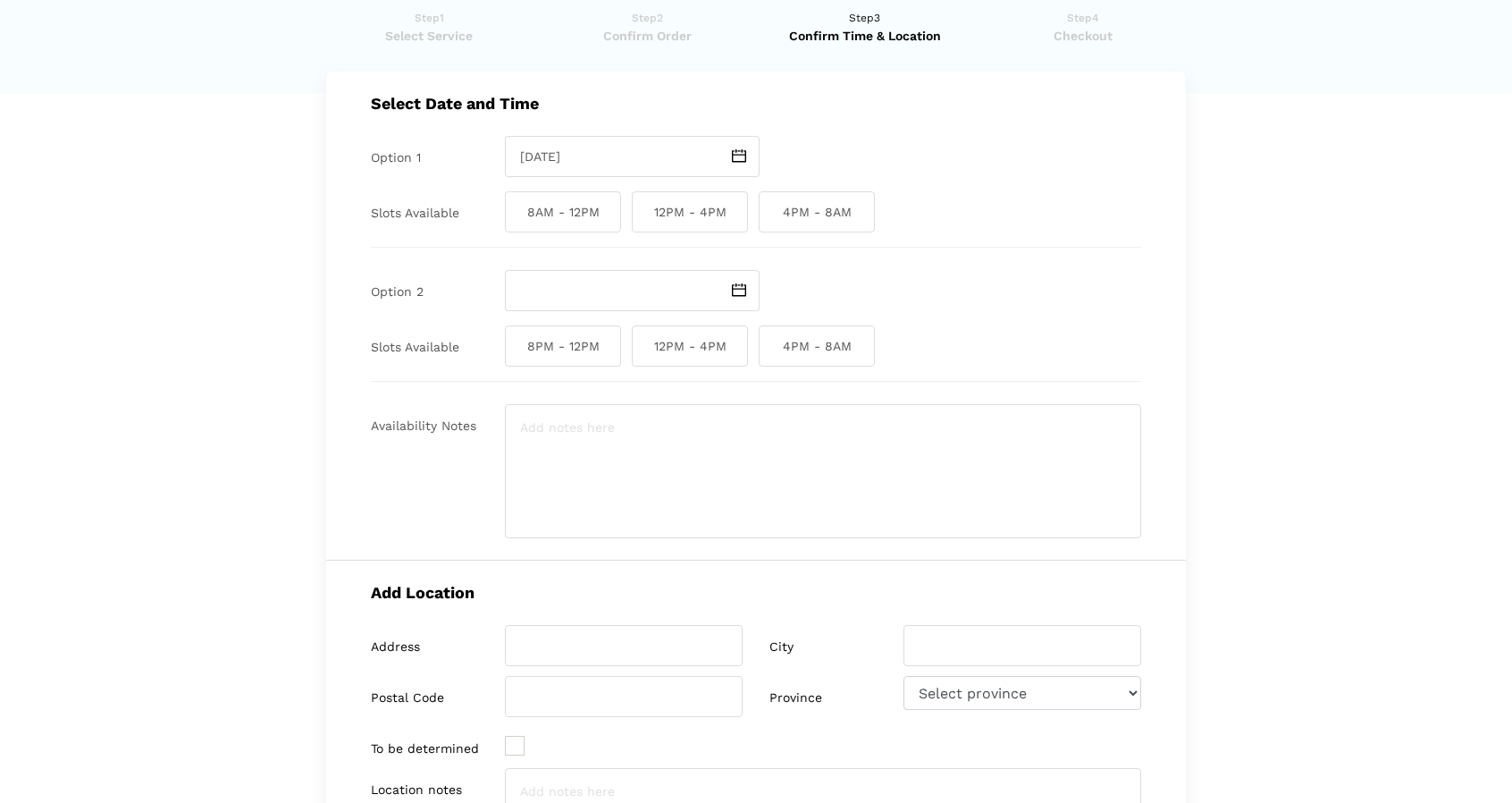
click at [736, 287] on img at bounding box center [739, 290] width 14 height 13
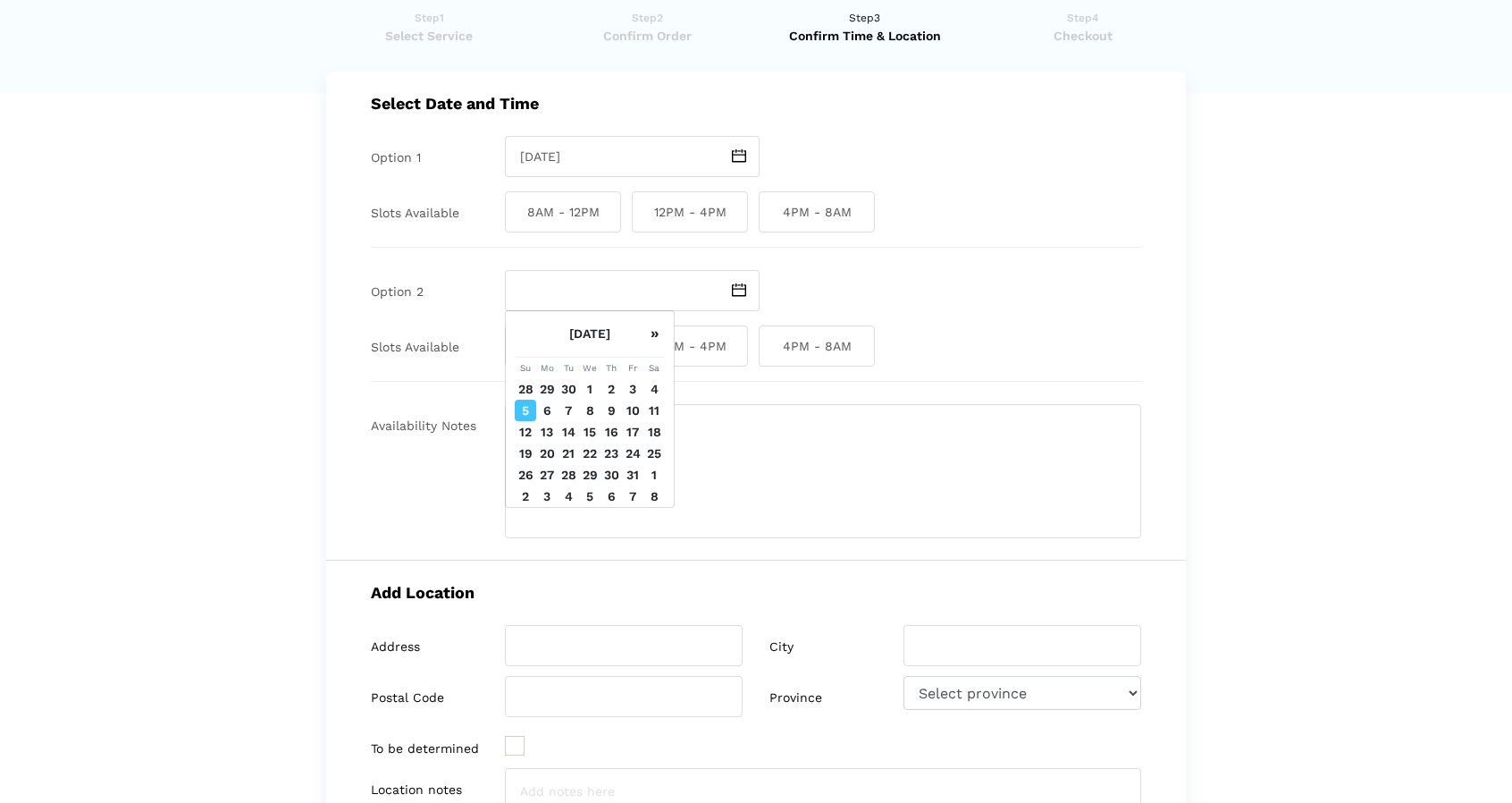
click at [569, 409] on td "7" at bounding box center [569, 410] width 22 height 22
type input "[DATE]"
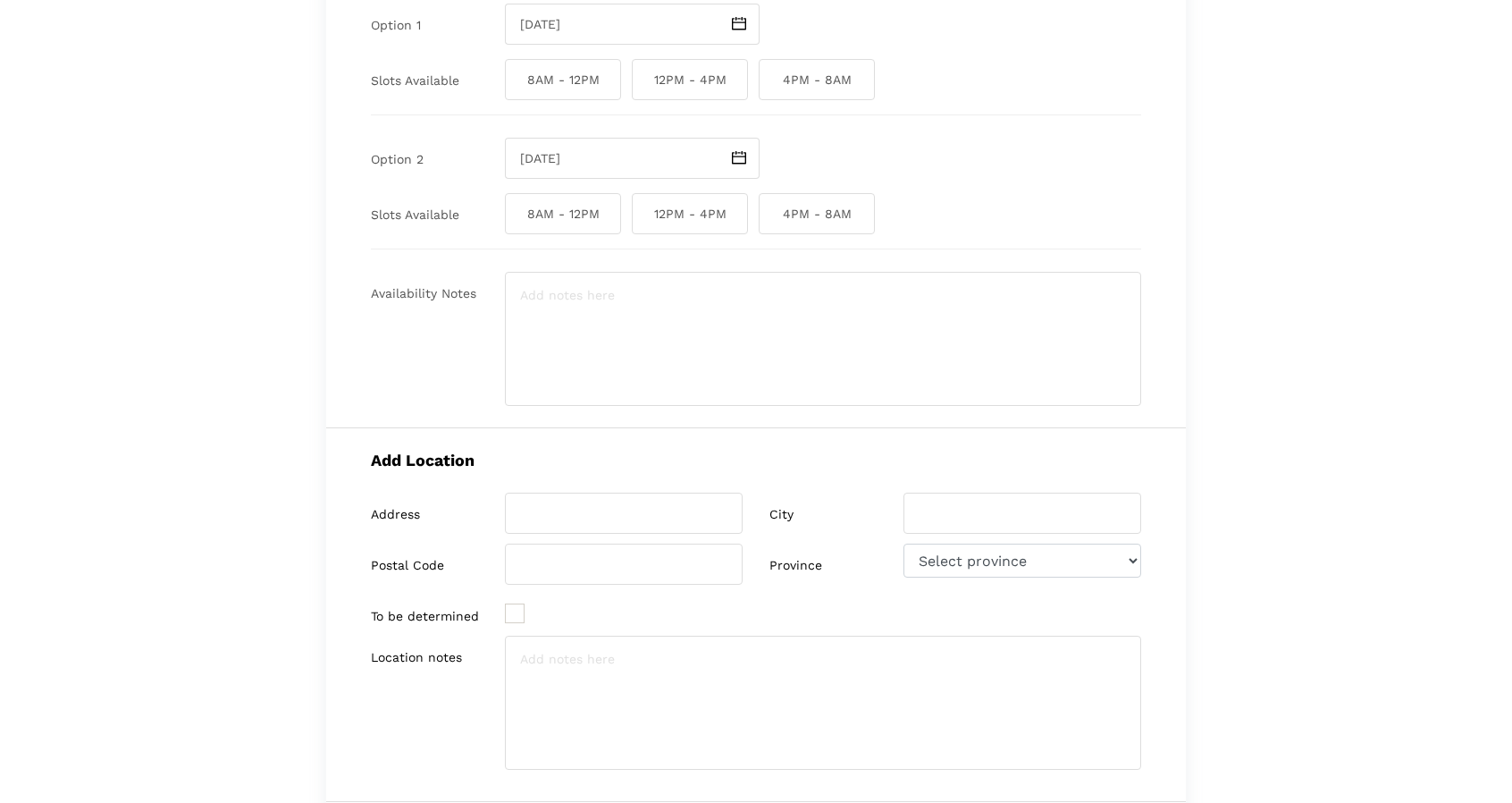
scroll to position [194, 0]
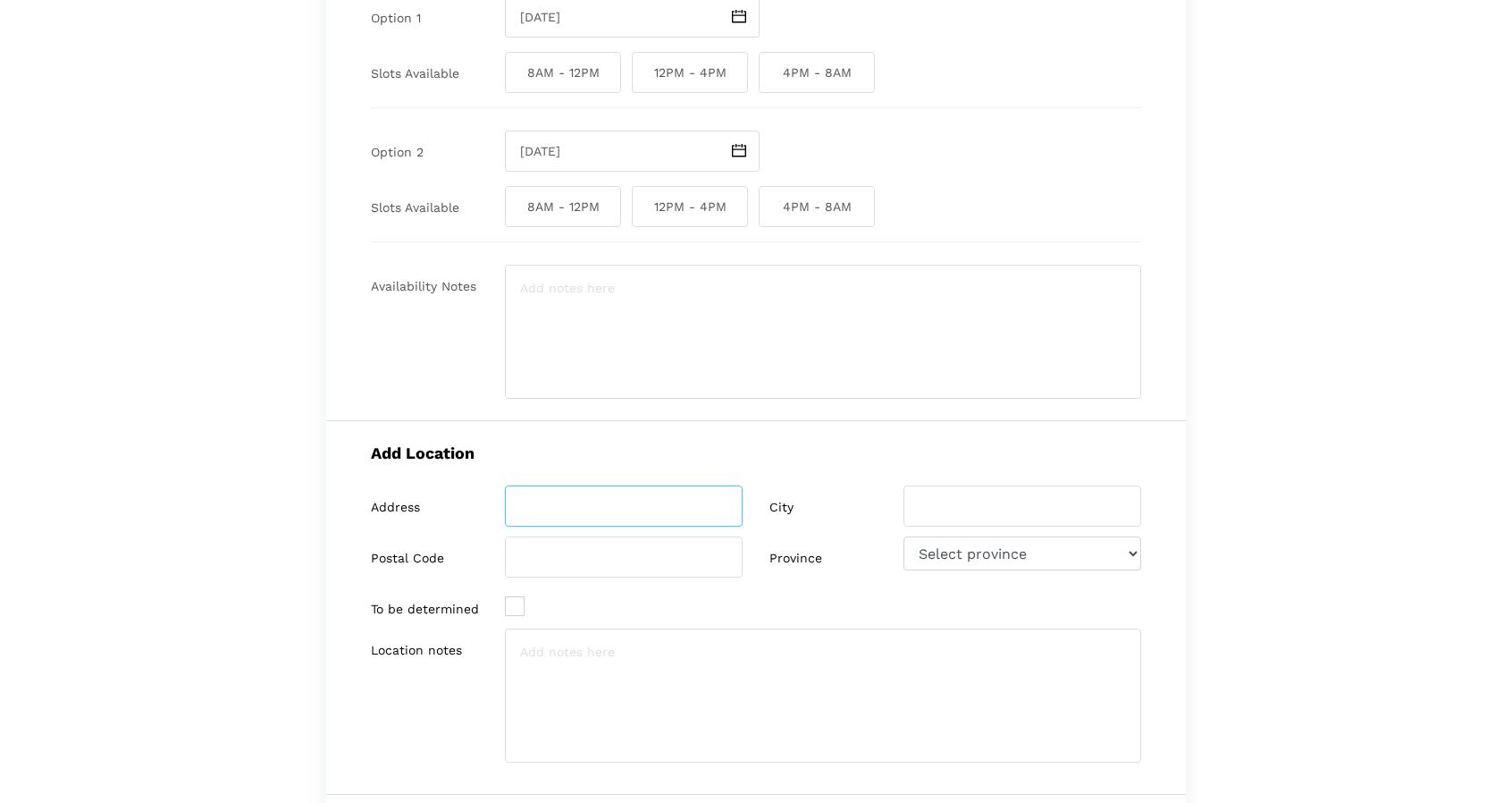
click at [671, 516] on input "search" at bounding box center [624, 506] width 238 height 42
paste input "OpenRoad VW Burnaby"
click at [676, 498] on input "OpenRoad VW Burnaby" at bounding box center [624, 506] width 238 height 42
paste input "[STREET_ADDRESS]"
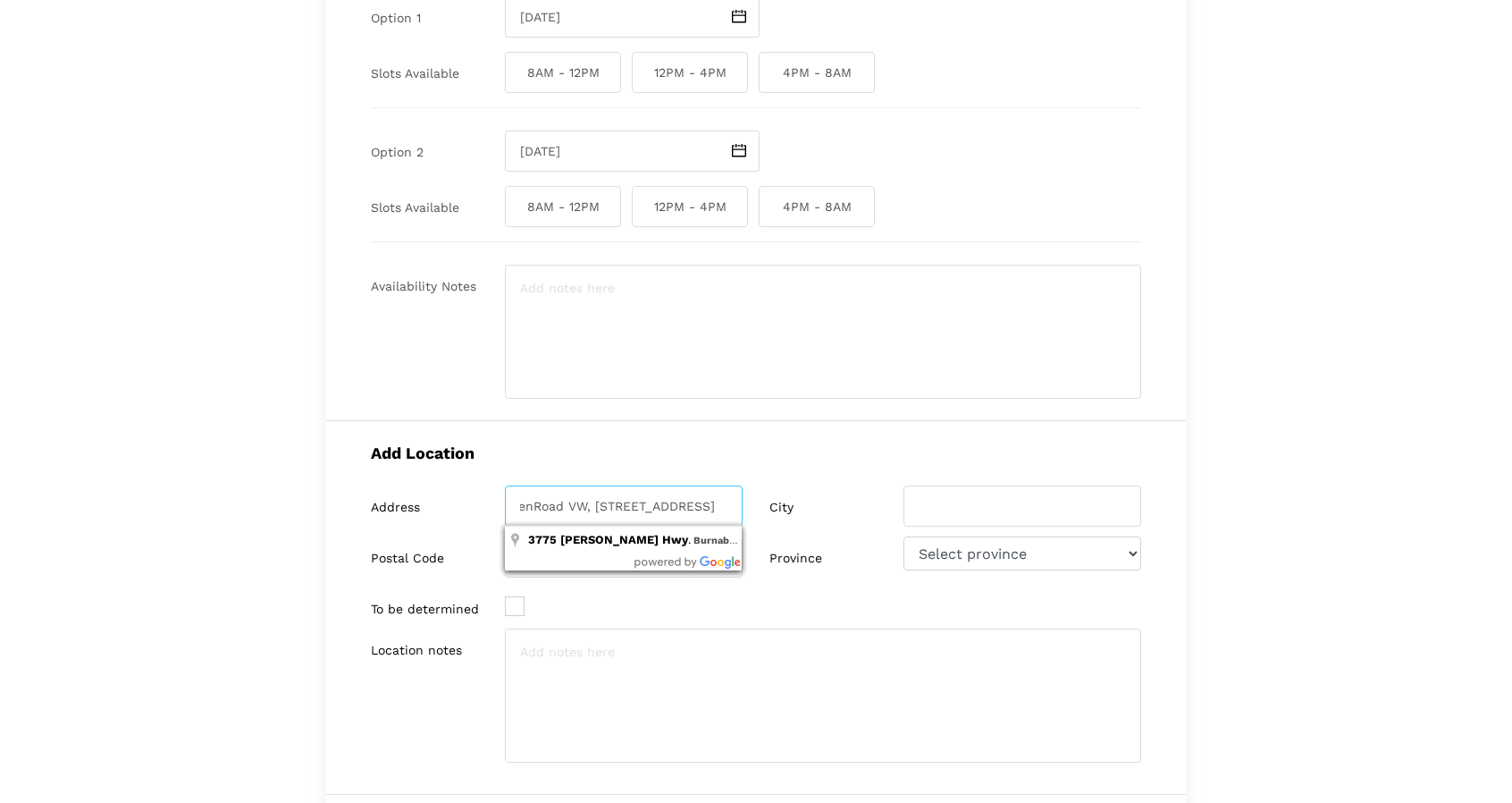
click at [669, 505] on input "OpenRoad VW, [STREET_ADDRESS]" at bounding box center [624, 506] width 238 height 42
type input "OpenRoad VW, [STREET_ADDRESS]"
click at [671, 459] on h5 "Add Location" at bounding box center [756, 453] width 771 height 19
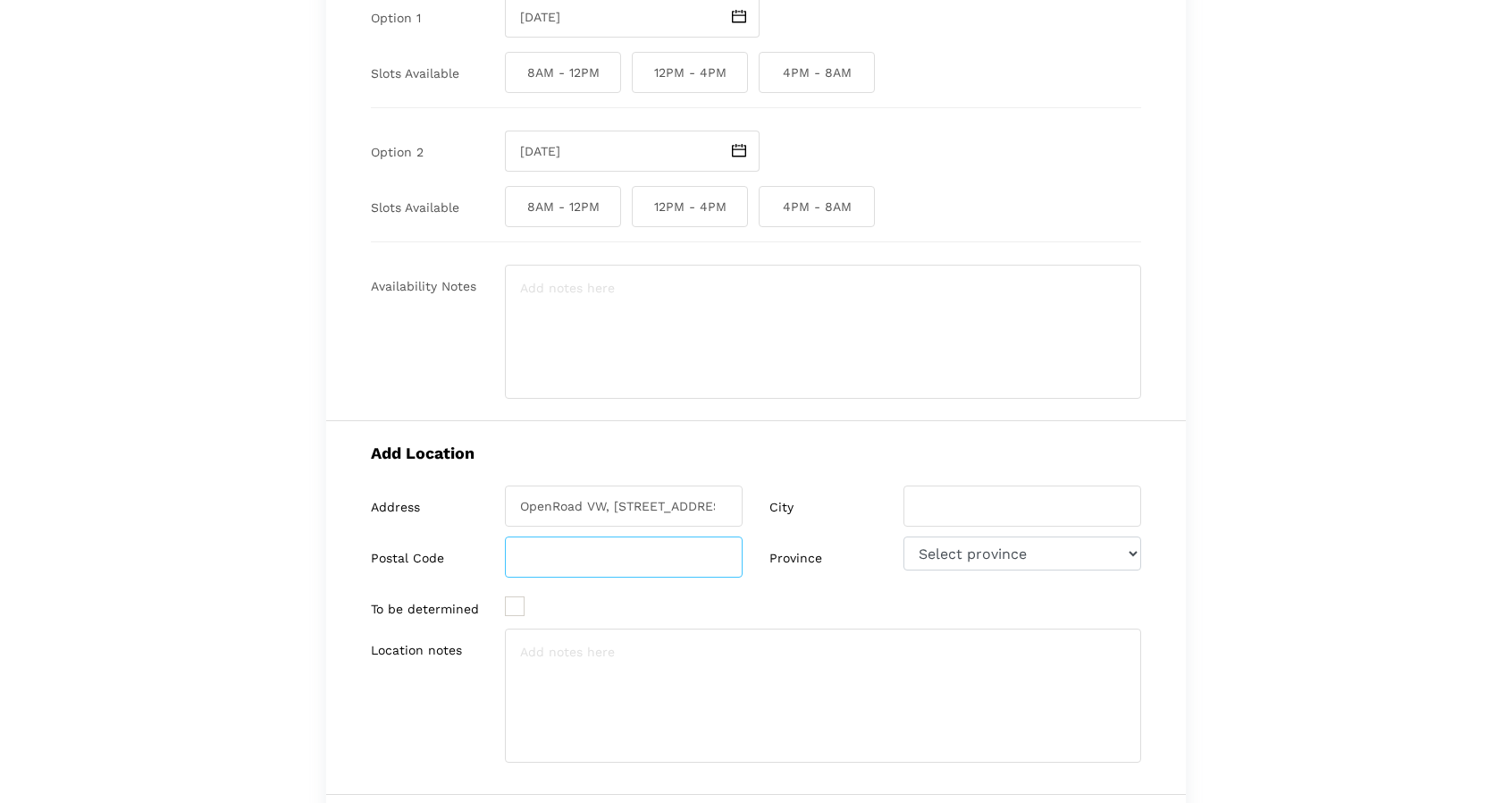
click at [613, 550] on input "search" at bounding box center [624, 557] width 238 height 42
paste input "V5C 0J4"
type input "V5C 0J4"
click at [959, 513] on input "search" at bounding box center [1023, 506] width 238 height 42
type input "Burnaby"
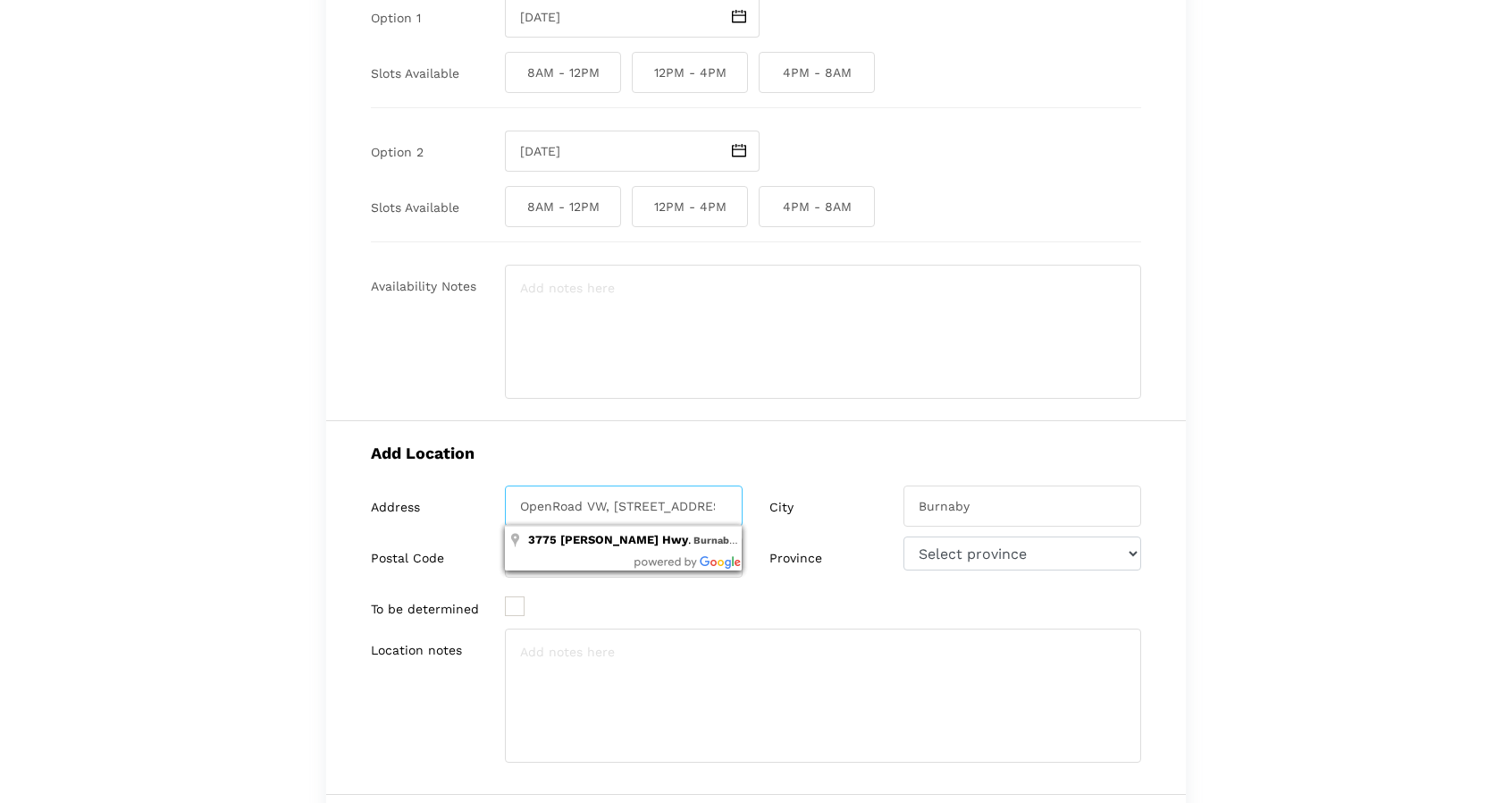
click at [687, 503] on input "OpenRoad VW, [STREET_ADDRESS]" at bounding box center [624, 506] width 238 height 42
click at [693, 505] on input "OpenRoad VW, [STREET_ADDRESS]" at bounding box center [624, 506] width 238 height 42
type input "[STREET_ADDRESS]"
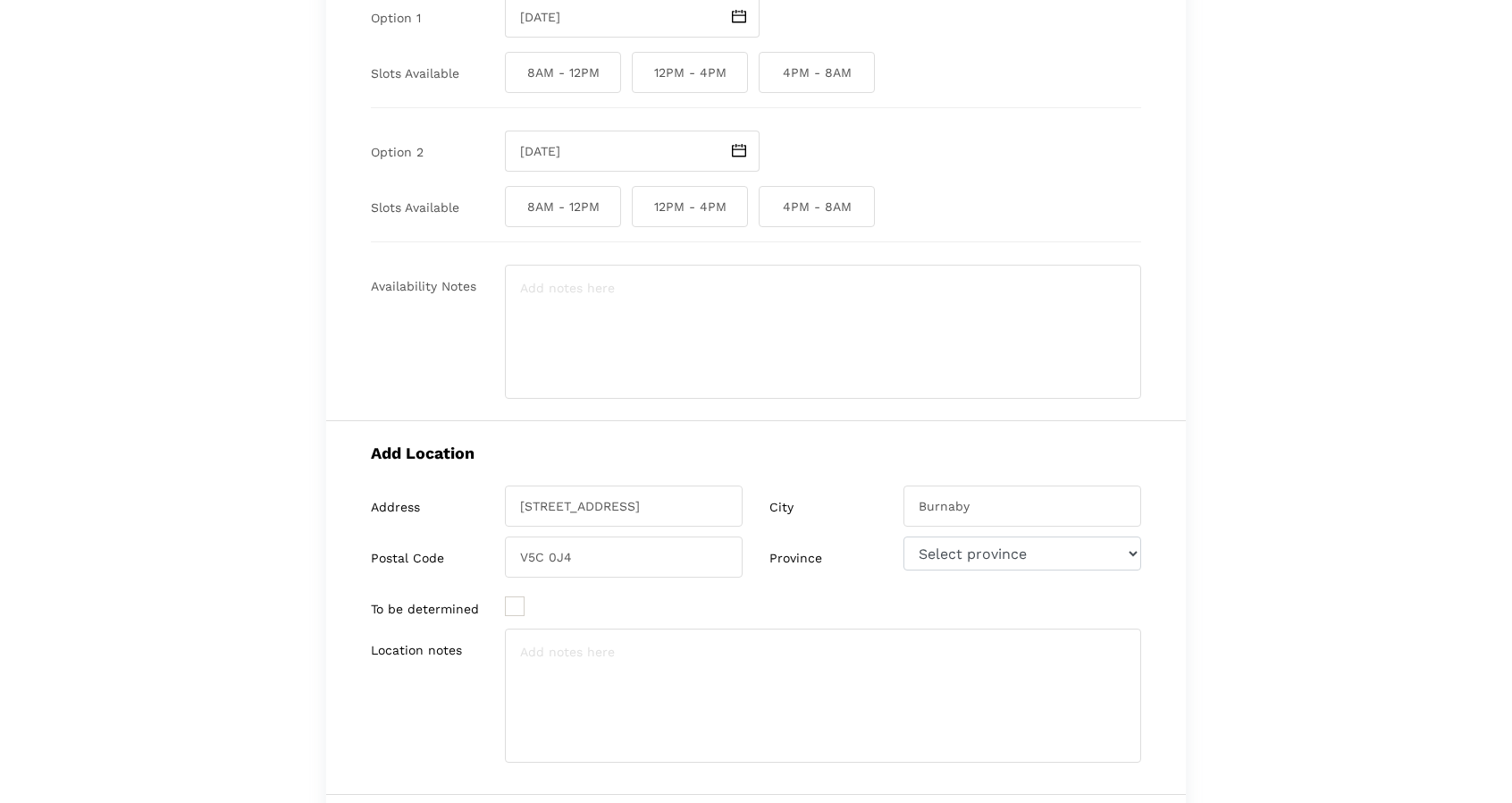
type input "Burnaby"
type input "V5C 6N4"
click at [911, 660] on textarea at bounding box center [824, 695] width 637 height 134
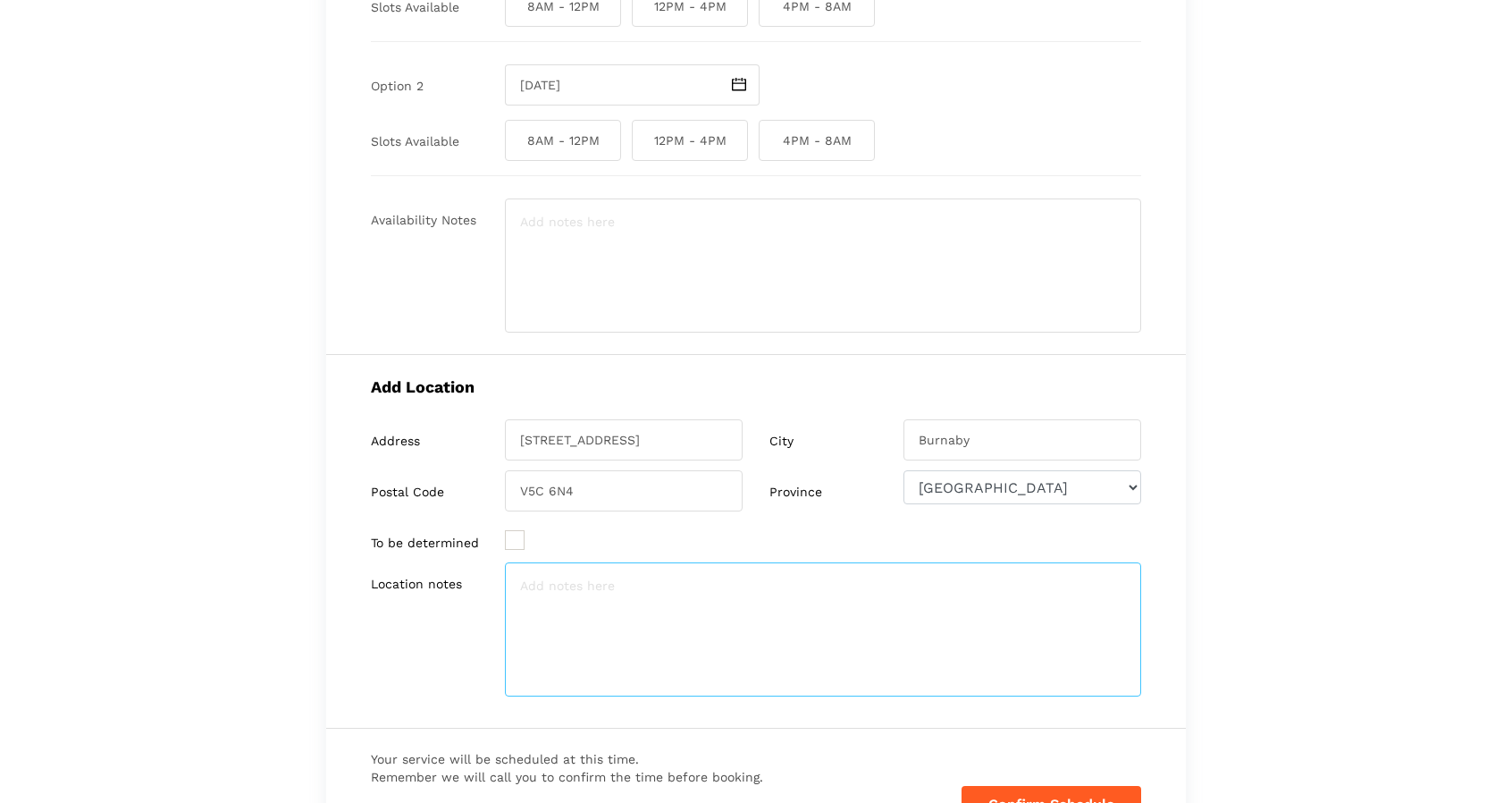
scroll to position [263, 0]
paste textarea "OpenRoad VW Burnaby"
click at [741, 648] on textarea "OpenRoad VW Burnaby" at bounding box center [824, 627] width 637 height 134
click at [715, 601] on textarea "OpenRoad VW Burnaby Sales Agent contact - Matin [PHONE_NUMBER]" at bounding box center [824, 627] width 637 height 134
click at [767, 606] on textarea "OpenRoad VW Burnaby Sales Agent contact - [PERSON_NAME] [PHONE_NUMBER]" at bounding box center [824, 627] width 637 height 134
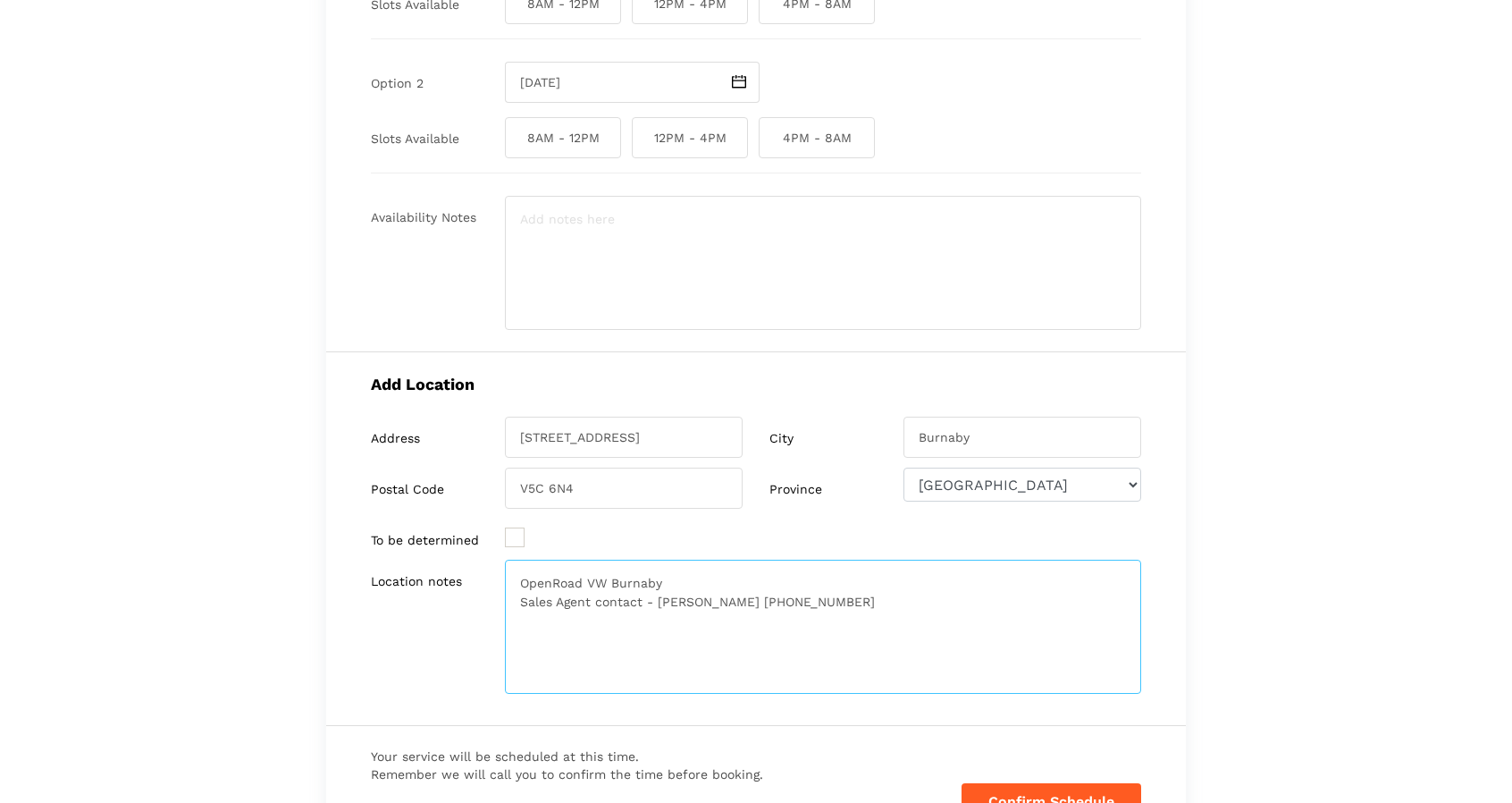
click at [767, 606] on textarea "OpenRoad VW Burnaby Sales Agent contact - [PERSON_NAME] [PHONE_NUMBER]" at bounding box center [824, 627] width 637 height 134
click at [696, 601] on textarea "OpenRoad VW Burnaby Sales Agent contact - [PERSON_NAME] [PHONE_NUMBER]" at bounding box center [824, 627] width 637 height 134
click at [805, 605] on textarea "OpenRoad VW Burnaby Sales Agent contact - [PERSON_NAME] [PHONE_NUMBER]" at bounding box center [824, 627] width 637 height 134
click at [718, 600] on textarea "OpenRoad VW Burnaby Sales Agent contact - [PERSON_NAME] [PHONE_NUMBER]" at bounding box center [824, 627] width 637 height 134
click at [877, 664] on textarea "OpenRoad VW Burnaby Sales Agent contact - Matin [PHONE_NUMBER]" at bounding box center [824, 627] width 637 height 134
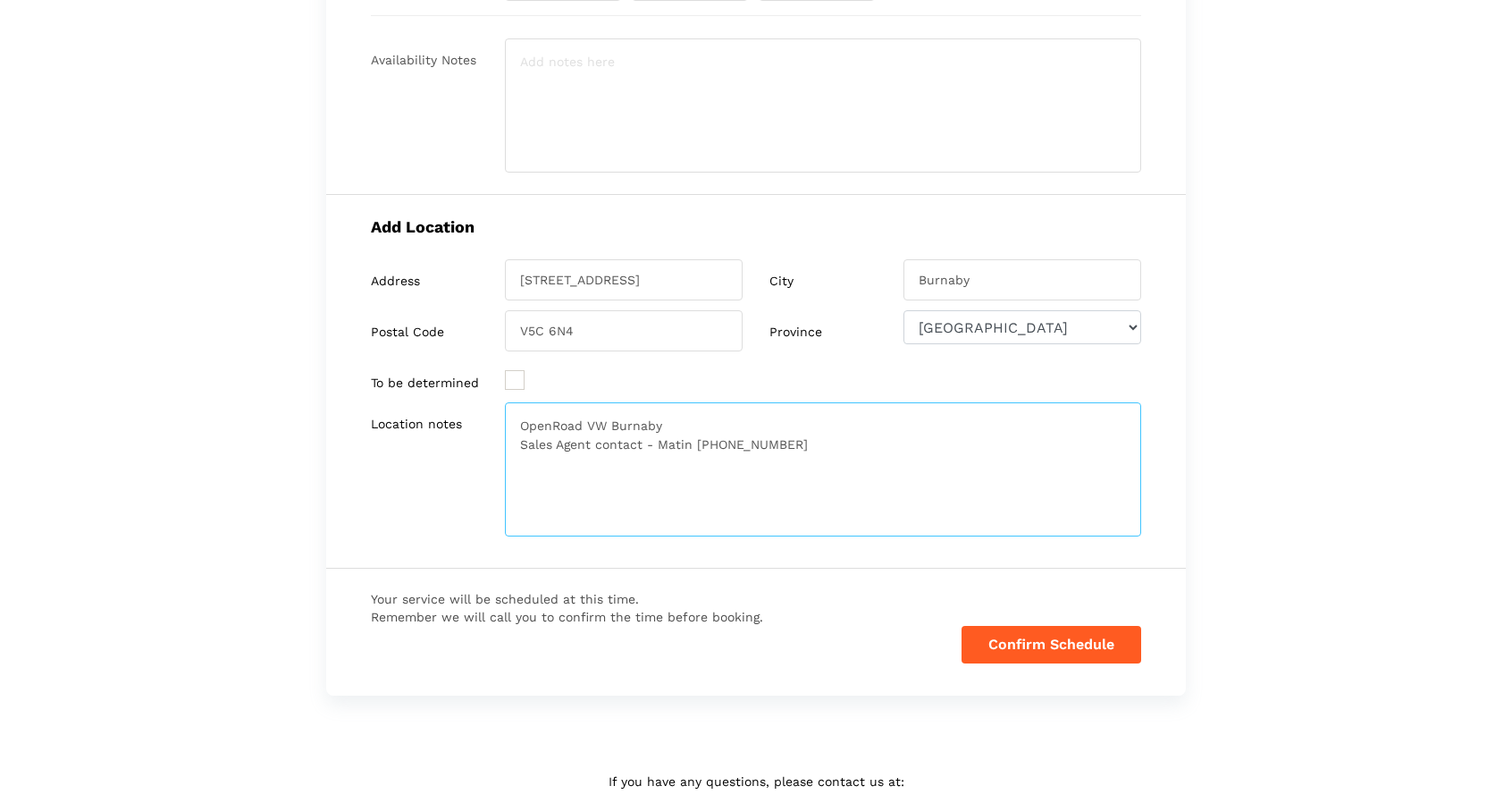
scroll to position [424, 0]
type textarea "OpenRoad VW Burnaby Sales Agent contact - Matin [PHONE_NUMBER]"
click at [989, 638] on button "Confirm Schedule" at bounding box center [1051, 641] width 179 height 38
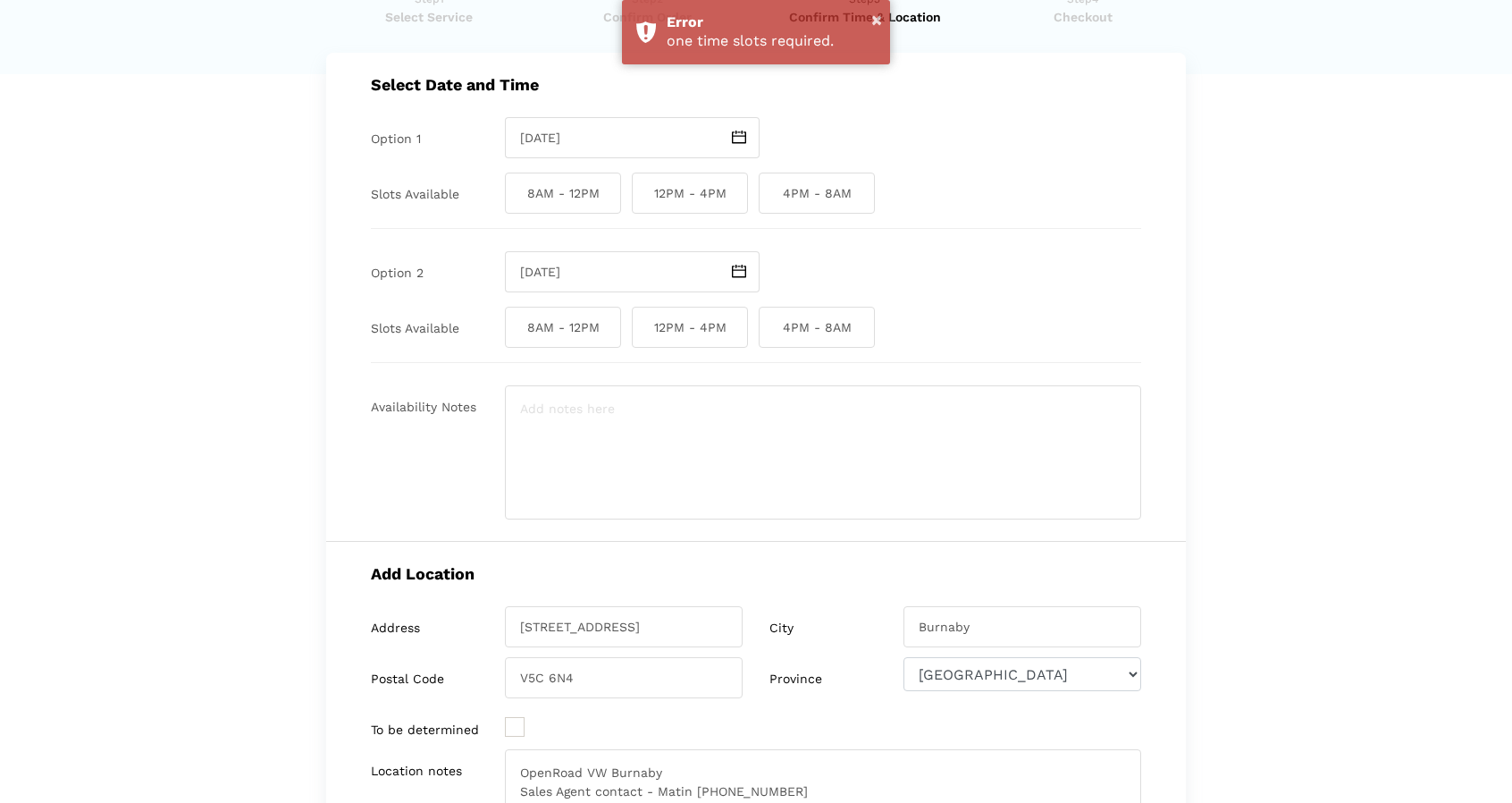
scroll to position [0, 0]
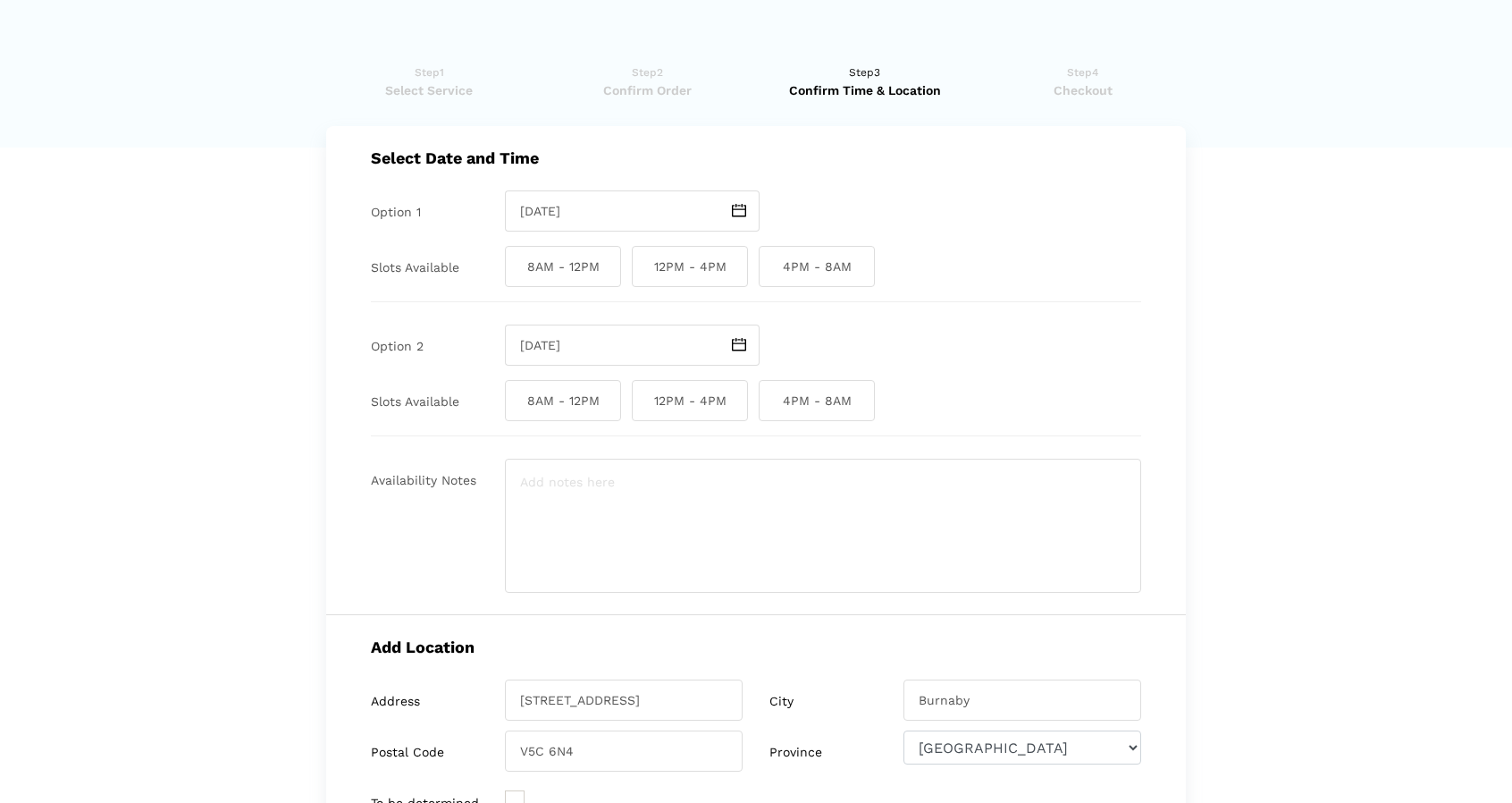
click at [680, 264] on span "12PM - 4PM" at bounding box center [689, 266] width 116 height 42
click at [643, 264] on input "12PM - 4PM" at bounding box center [637, 266] width 11 height 42
checkbox input "true"
click at [729, 396] on span "12PM - 4PM" at bounding box center [689, 401] width 116 height 42
click at [643, 396] on input "12PM - 4PM" at bounding box center [637, 401] width 11 height 42
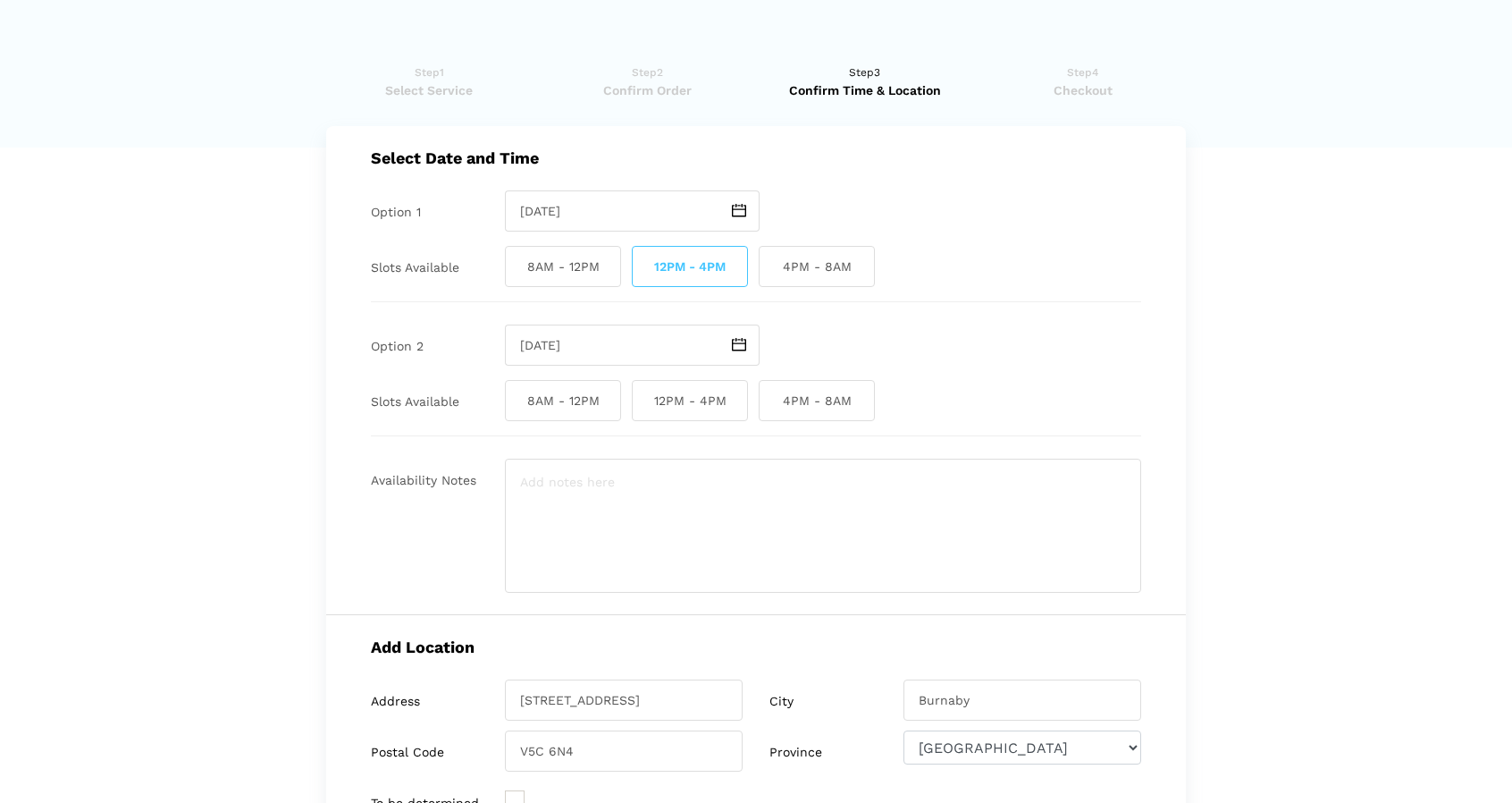
checkbox input "true"
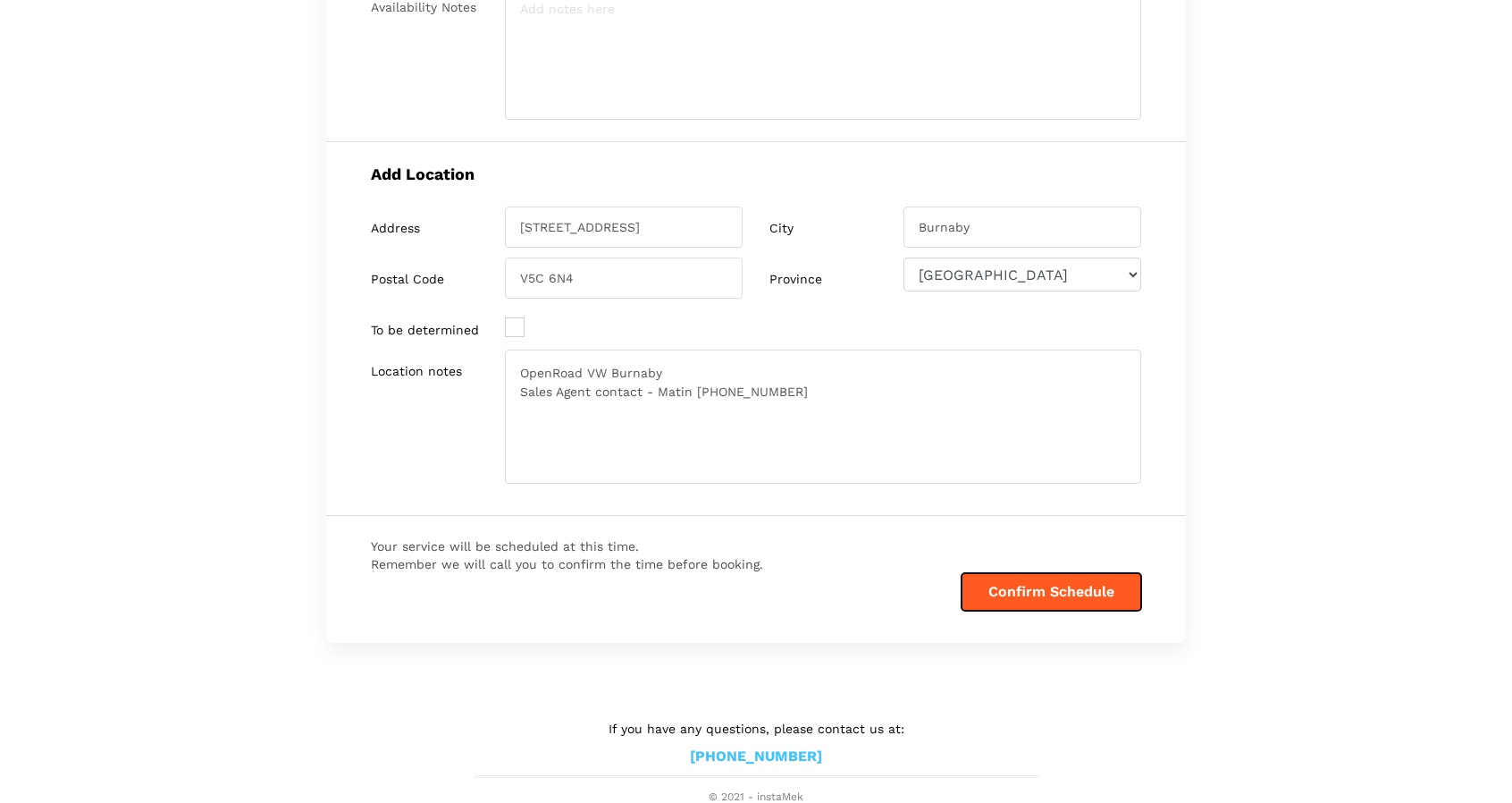
click at [1045, 584] on button "Confirm Schedule" at bounding box center [1051, 592] width 179 height 38
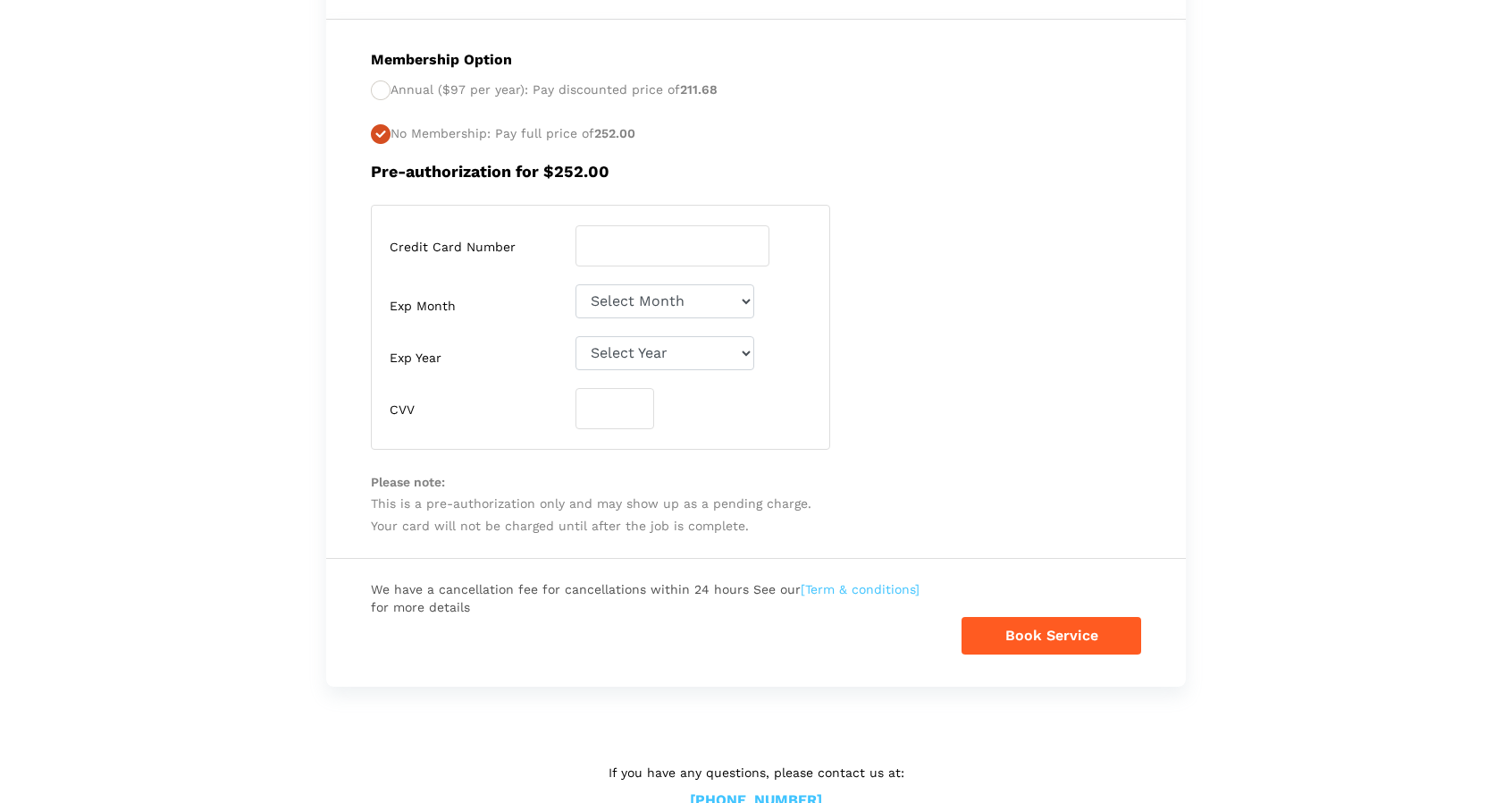
scroll to position [709, 0]
click at [643, 246] on input "number" at bounding box center [672, 248] width 194 height 42
click at [709, 235] on input "number" at bounding box center [672, 248] width 194 height 42
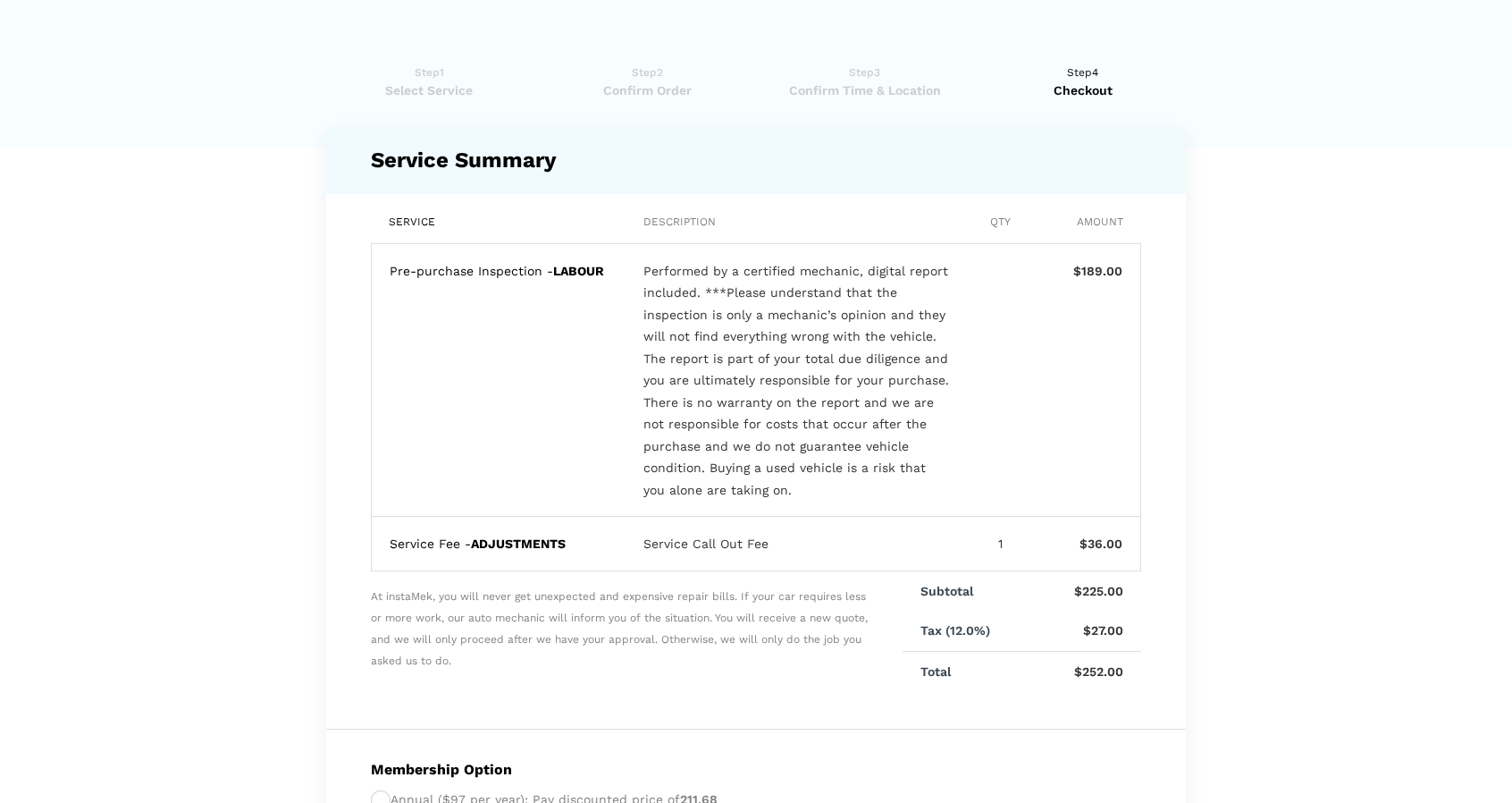
scroll to position [1, 0]
type input "1"
click at [812, 94] on span "Confirm Time & Location" at bounding box center [864, 89] width 207 height 18
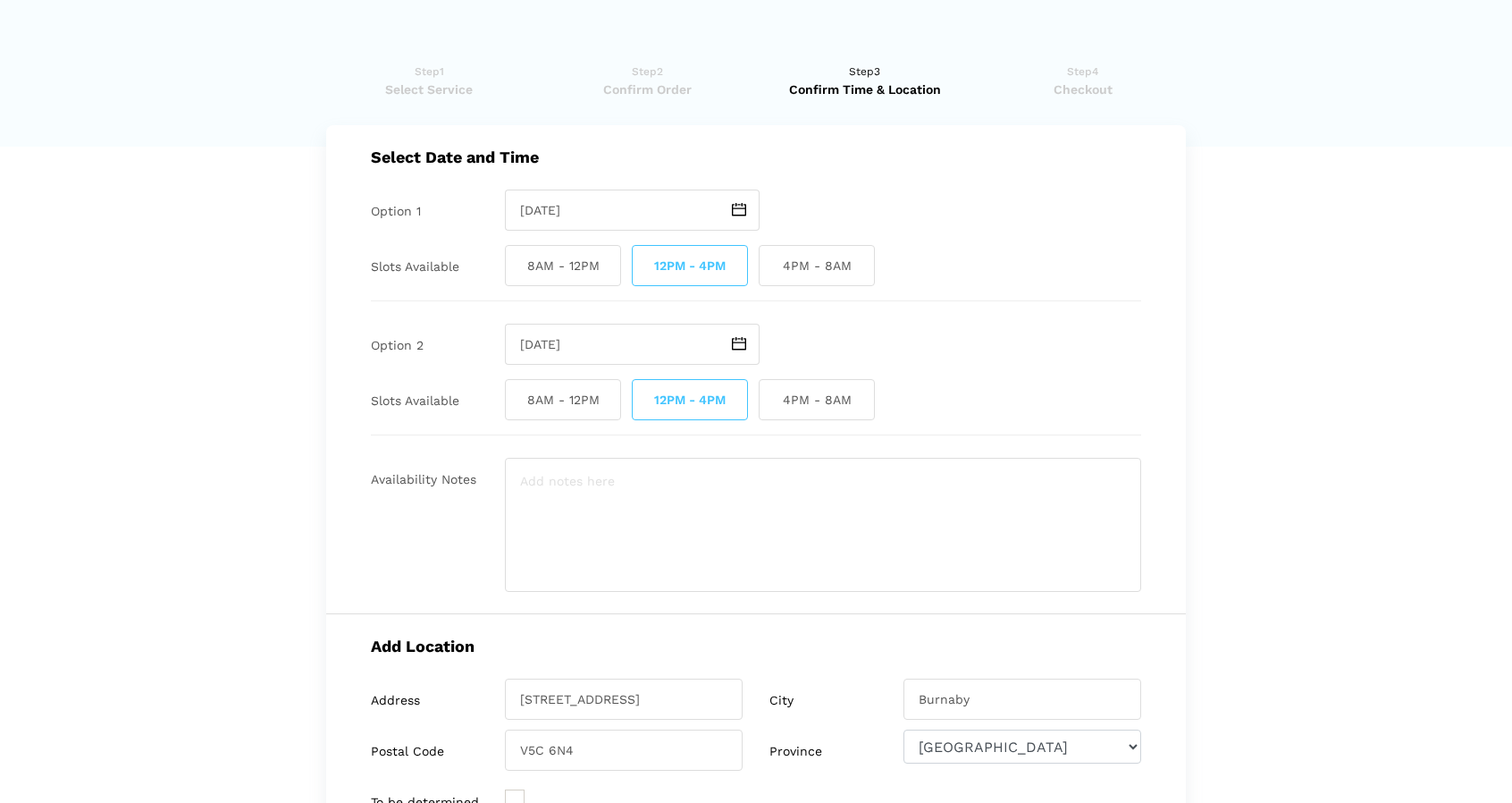
click at [747, 341] on span at bounding box center [739, 345] width 42 height 42
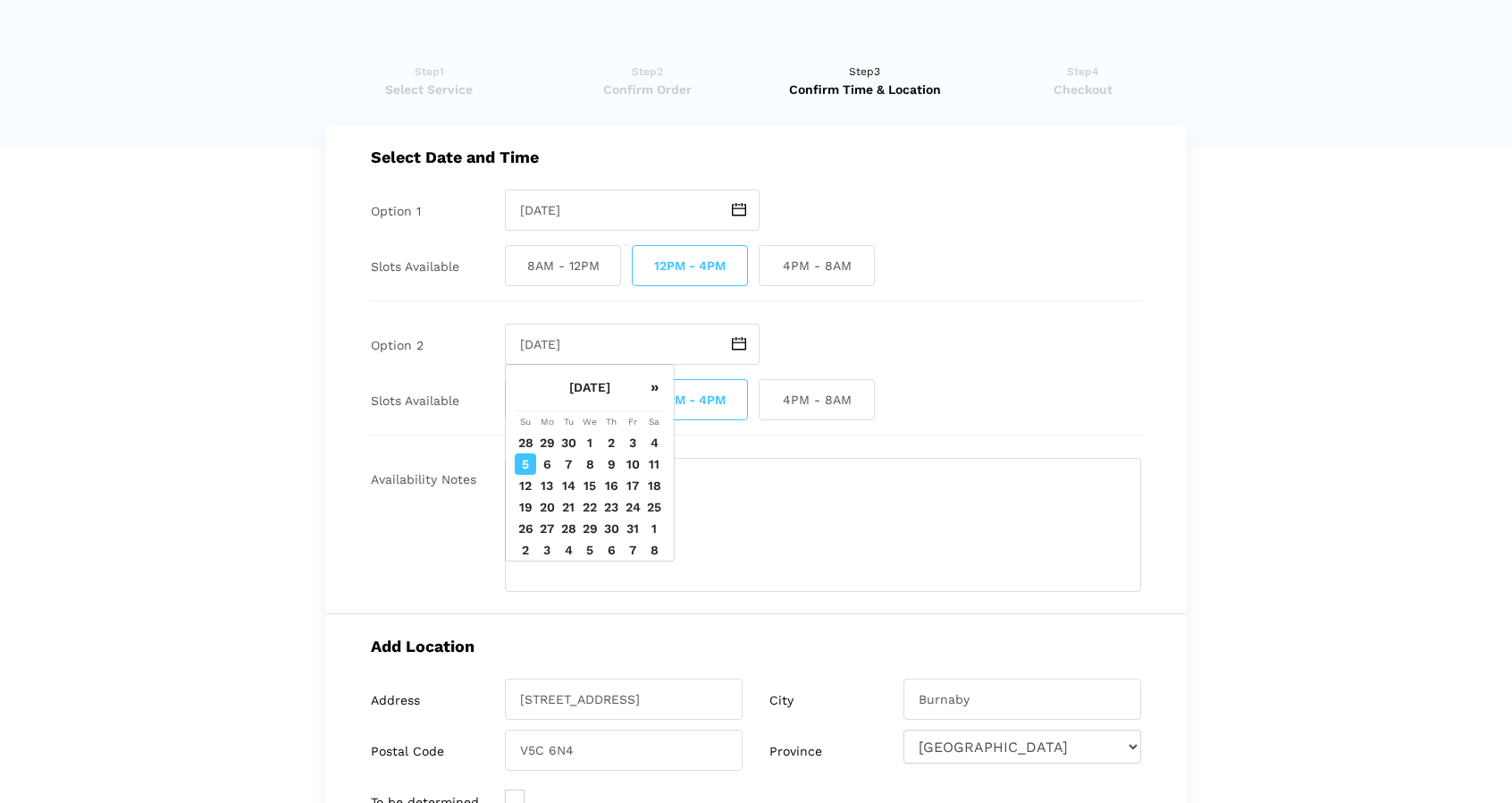
click at [588, 466] on td "8" at bounding box center [589, 464] width 22 height 22
type input "[DATE]"
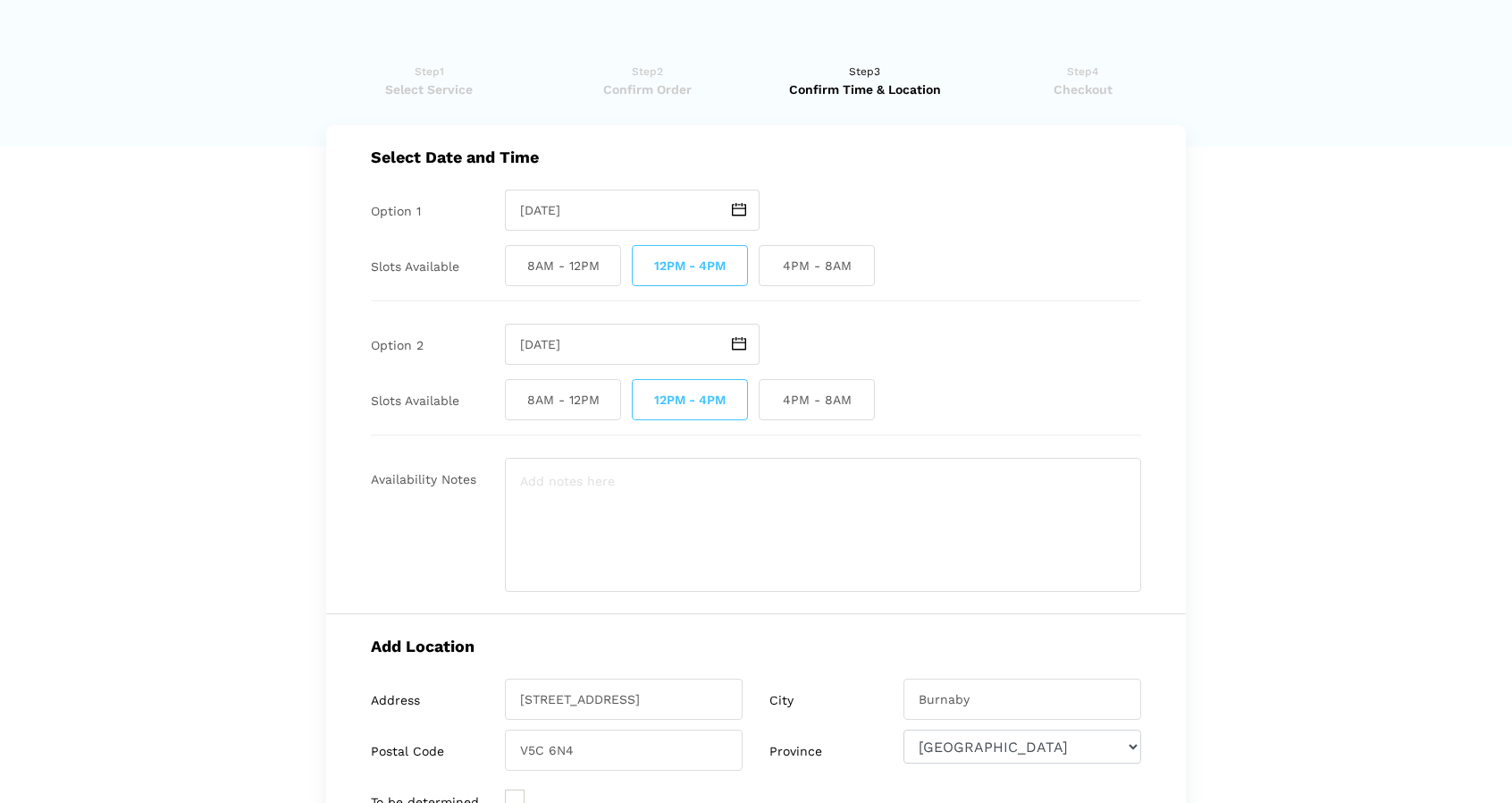
scroll to position [2, 0]
click at [812, 276] on span "4PM - 8AM" at bounding box center [817, 265] width 116 height 42
click at [771, 276] on input "4PM - 8AM" at bounding box center [765, 265] width 11 height 42
checkbox input "true"
click at [786, 414] on span "4PM - 8AM" at bounding box center [817, 399] width 116 height 42
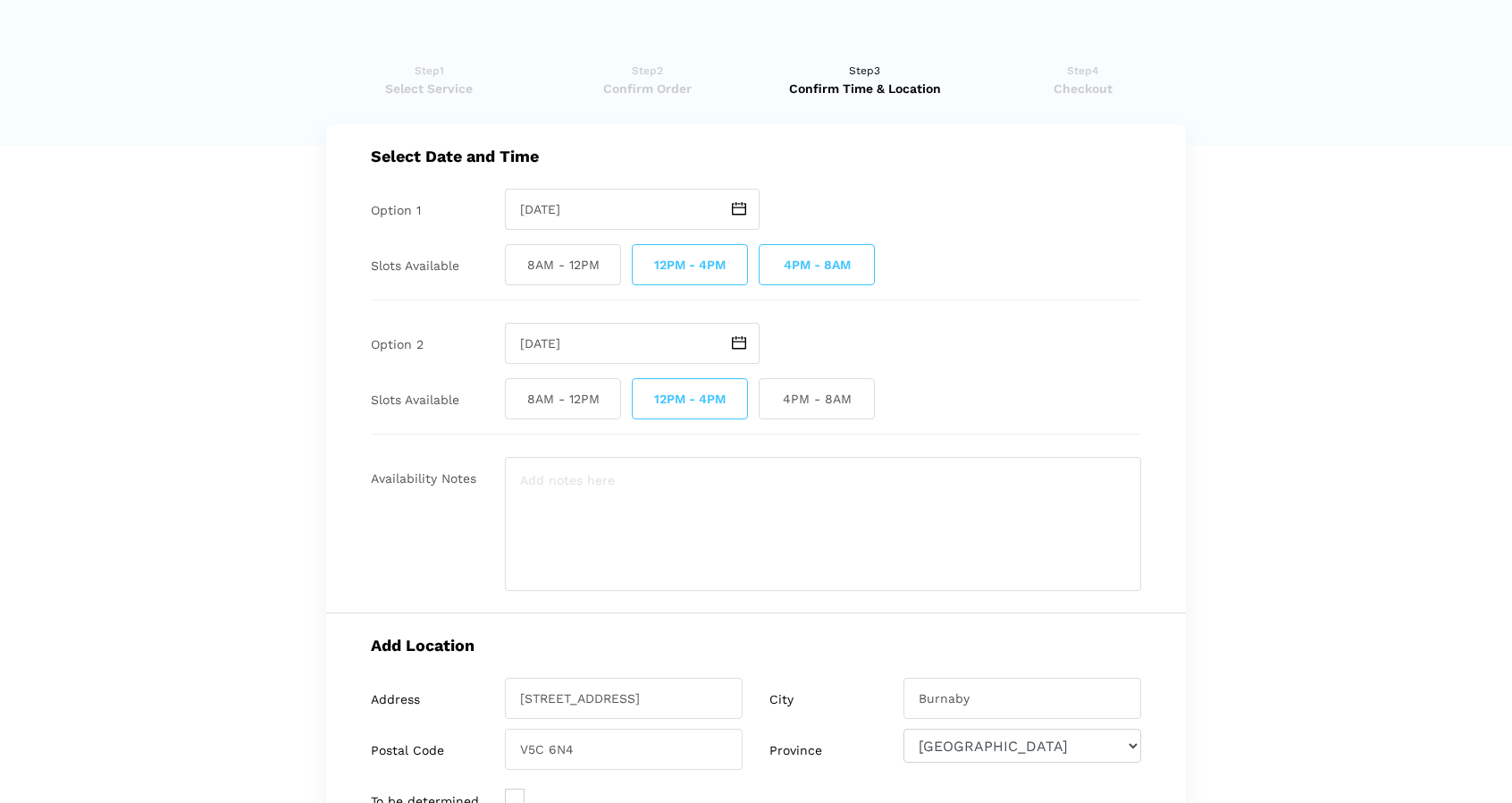
click at [771, 414] on input "4PM - 8AM" at bounding box center [765, 399] width 11 height 42
checkbox input "true"
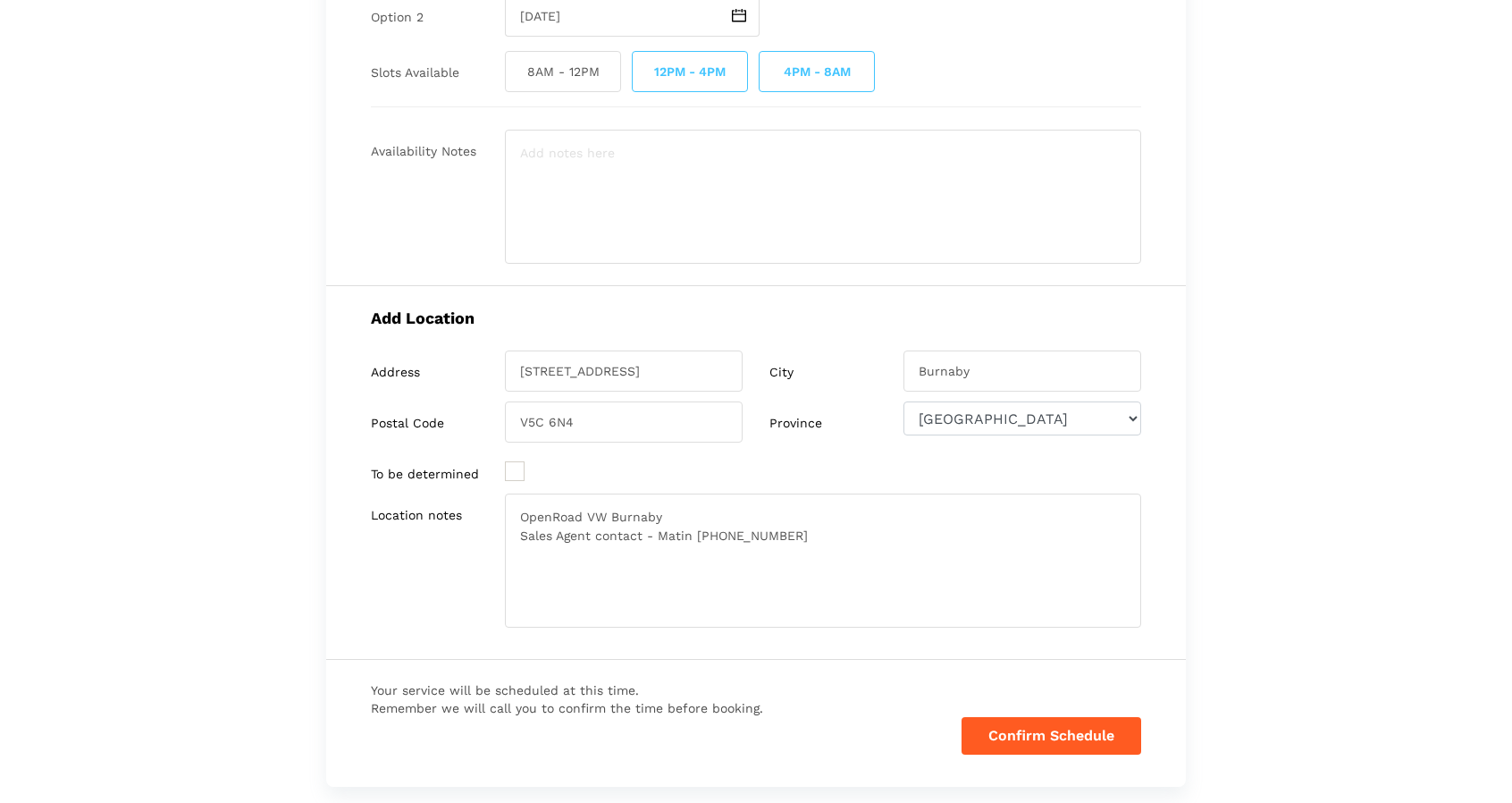
scroll to position [473, 0]
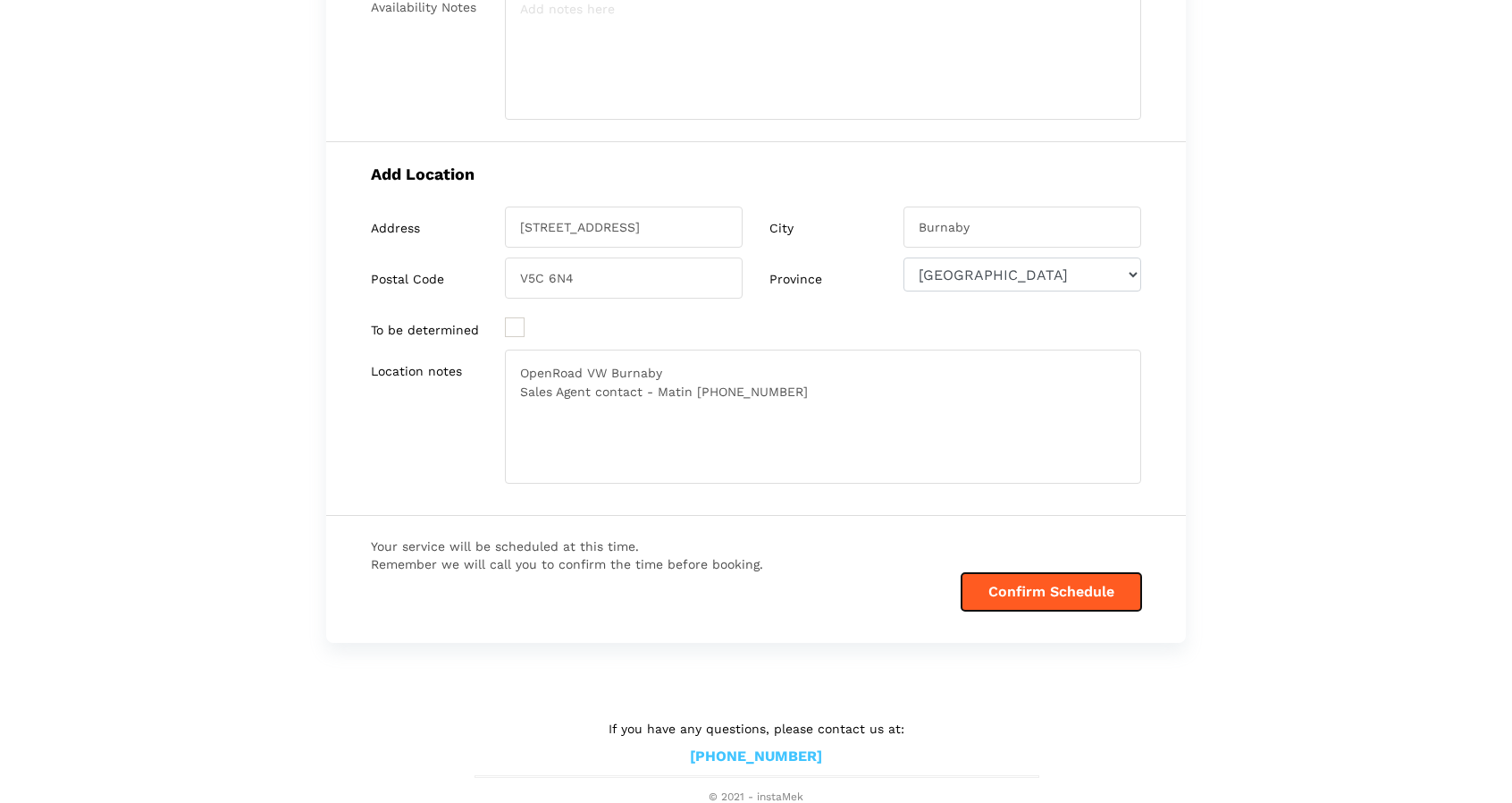
click at [983, 582] on button "Confirm Schedule" at bounding box center [1051, 592] width 179 height 38
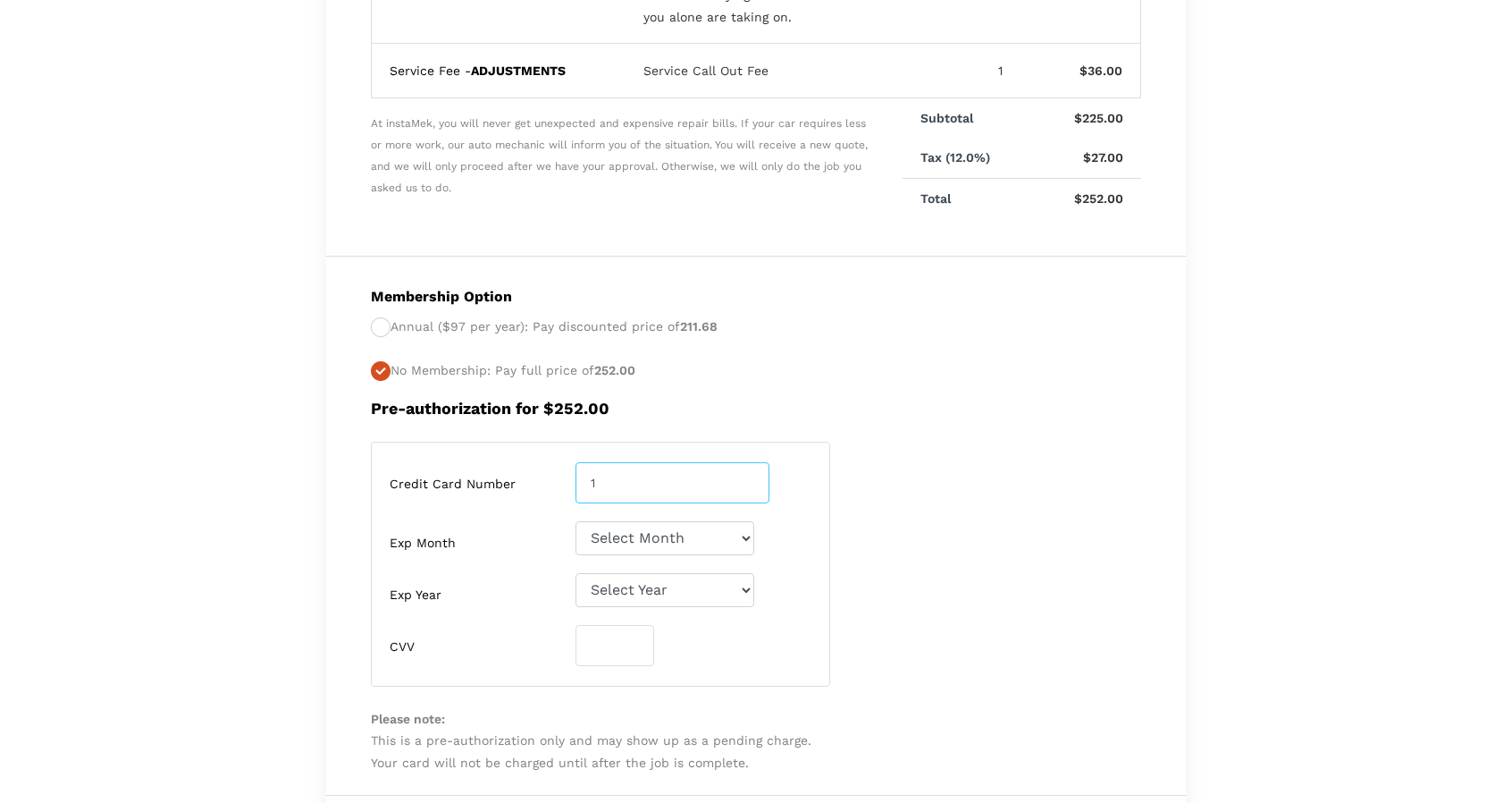
click at [724, 478] on input "1" at bounding box center [672, 483] width 194 height 42
type input "[CREDIT_CARD_NUMBER]"
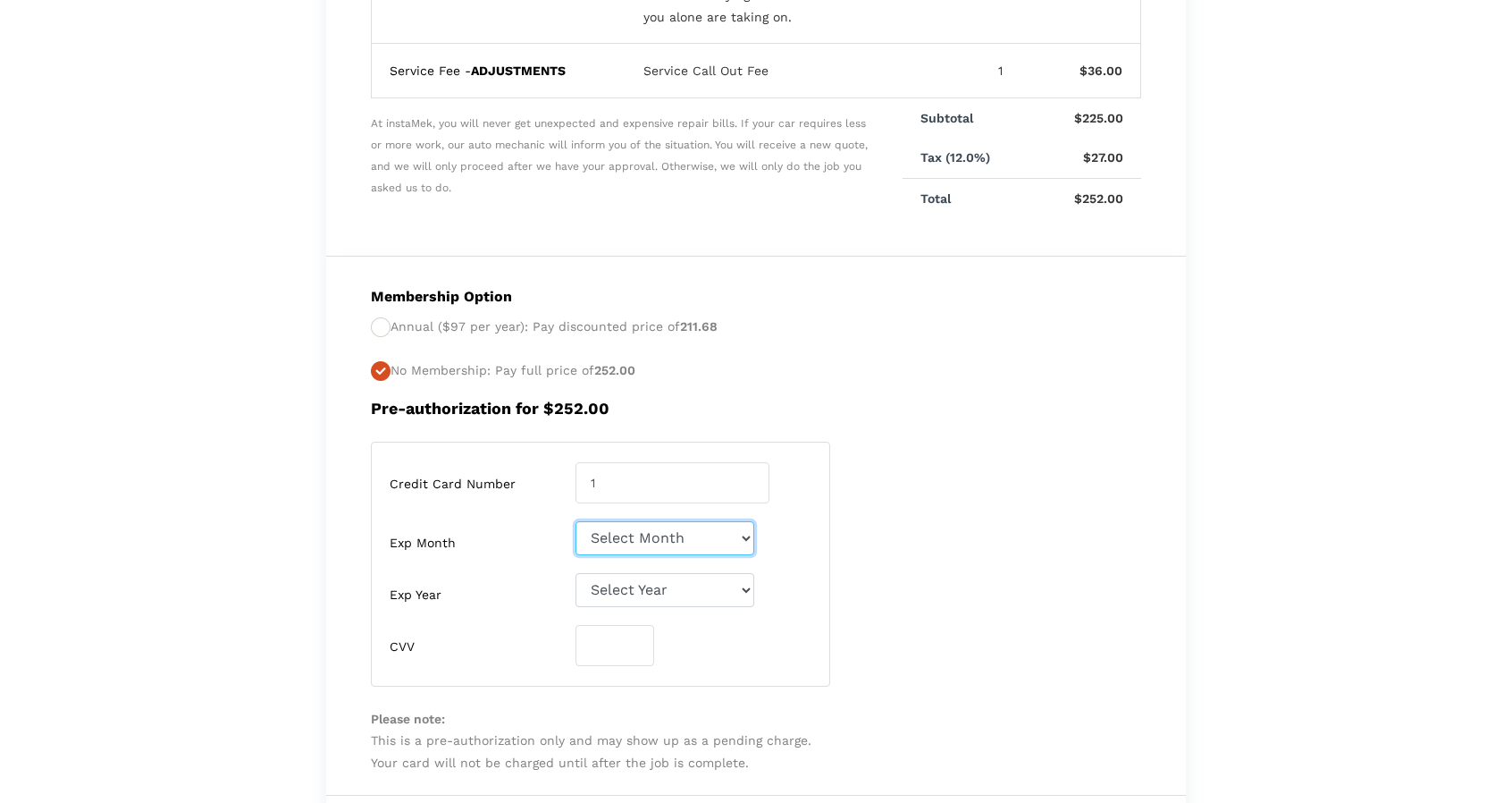
click at [724, 530] on select "Select Month [DATE]-[DATE]-[DATE]-[DATE]-[DATE]-[DATE]-[DATE]-[DATE]-[DATE]-[DA…" at bounding box center [665, 538] width 178 height 34
select select "04"
click at [576, 521] on select "Select Month [DATE]-[DATE]-[DATE]-[DATE]-[DATE]-[DATE]-[DATE]-[DATE]-[DATE]-[DA…" at bounding box center [665, 538] width 178 height 34
click at [716, 583] on select "Select Year [DATE] 2026 2027 2028 2029 2030 2031 2032 2033 2034 2035 2036 2037 …" at bounding box center [665, 590] width 178 height 34
select select "2029"
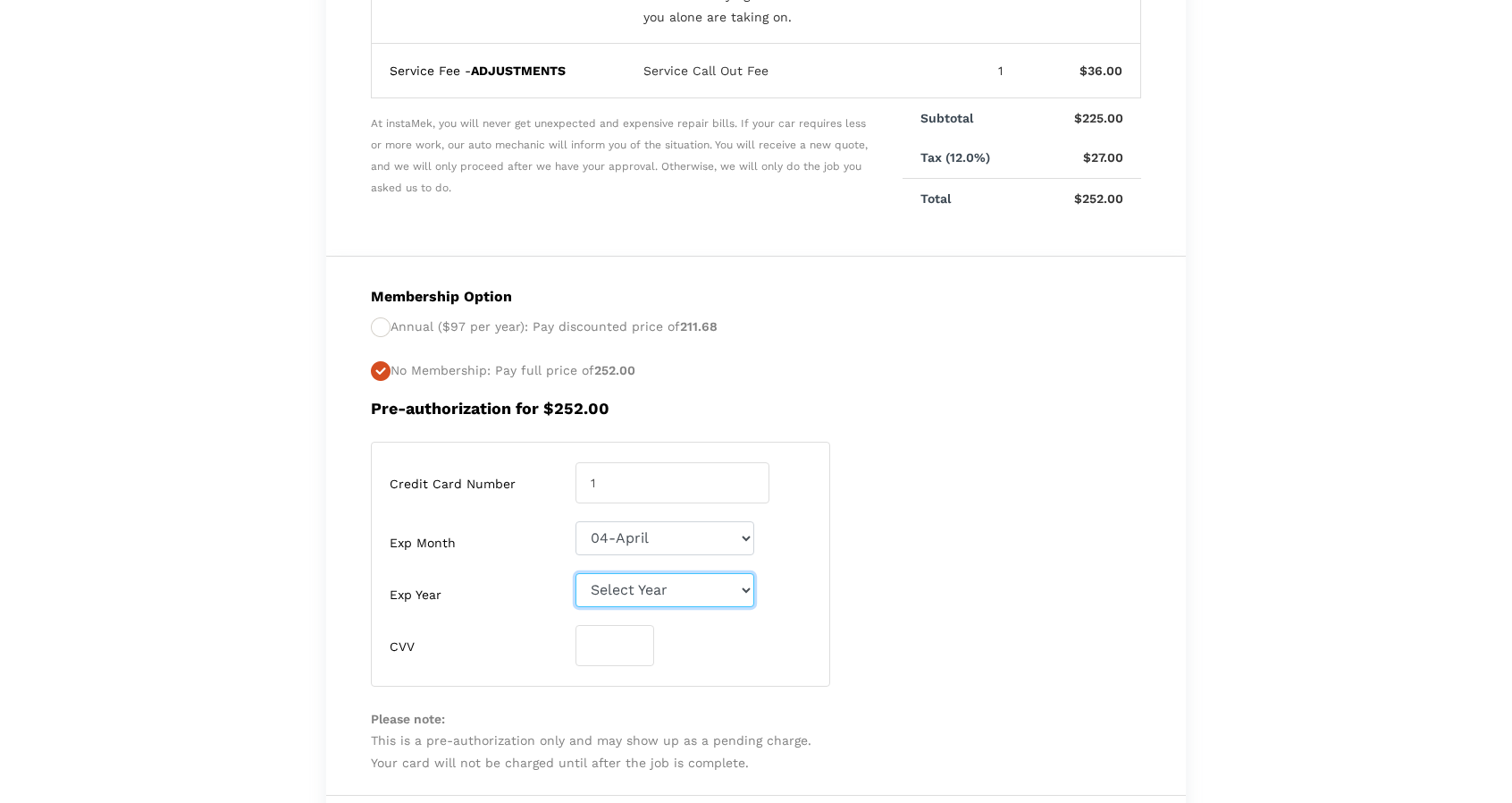
click at [576, 573] on select "Select Year [DATE] 2026 2027 2028 2029 2030 2031 2032 2033 2034 2035 2036 2037 …" at bounding box center [665, 590] width 178 height 34
click at [604, 643] on input "number" at bounding box center [615, 646] width 78 height 42
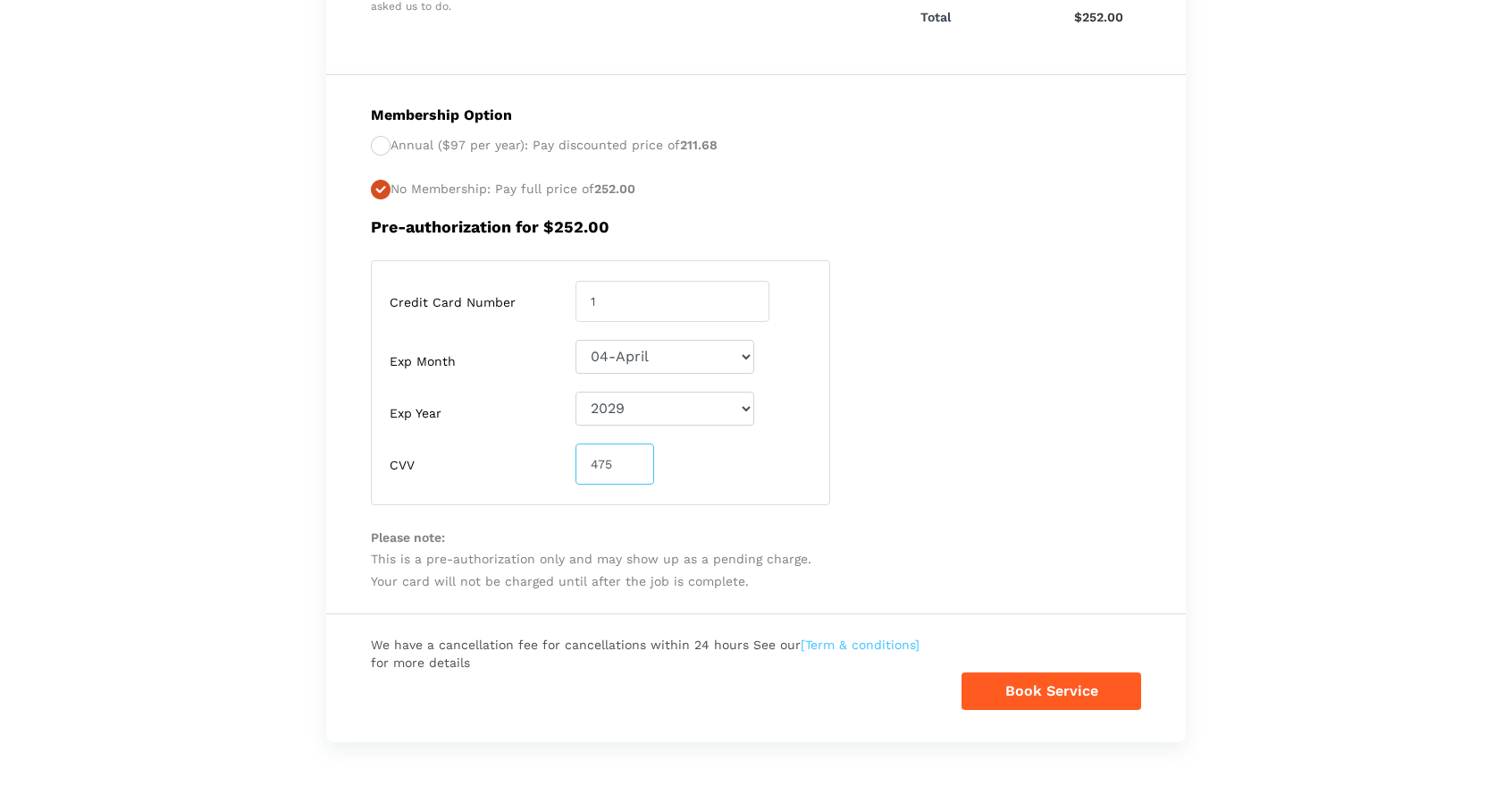
scroll to position [657, 0]
type input "475"
click at [1017, 686] on button "Book Service" at bounding box center [1051, 690] width 179 height 38
